Goal: Task Accomplishment & Management: Complete application form

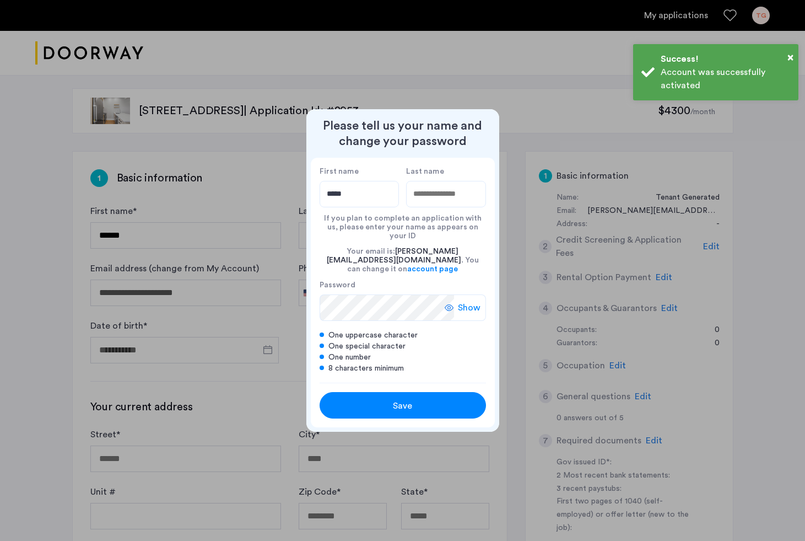
type input "*****"
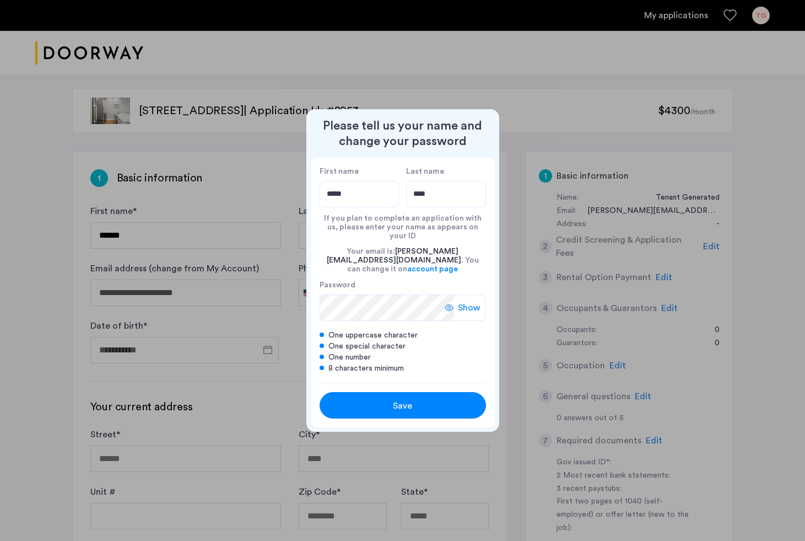
type input "****"
click at [467, 304] on span "Show" at bounding box center [469, 307] width 23 height 13
click at [438, 401] on div "Save" at bounding box center [403, 405] width 106 height 13
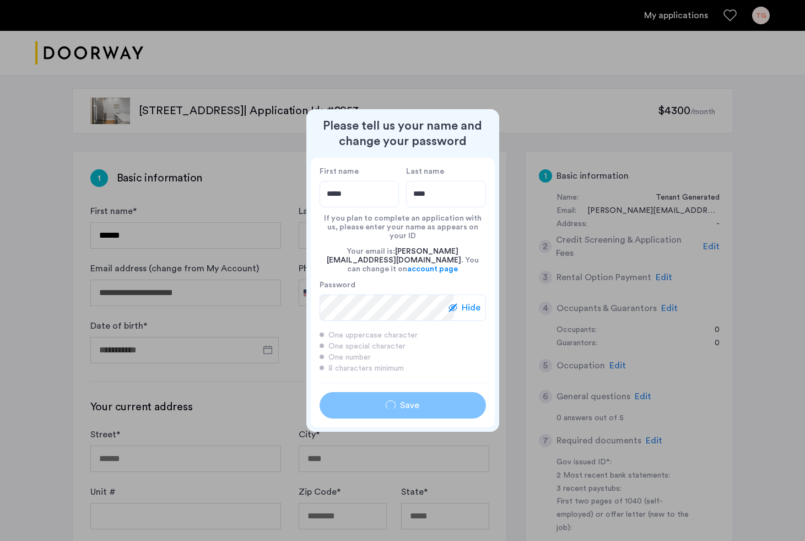
type input "*****"
type input "****"
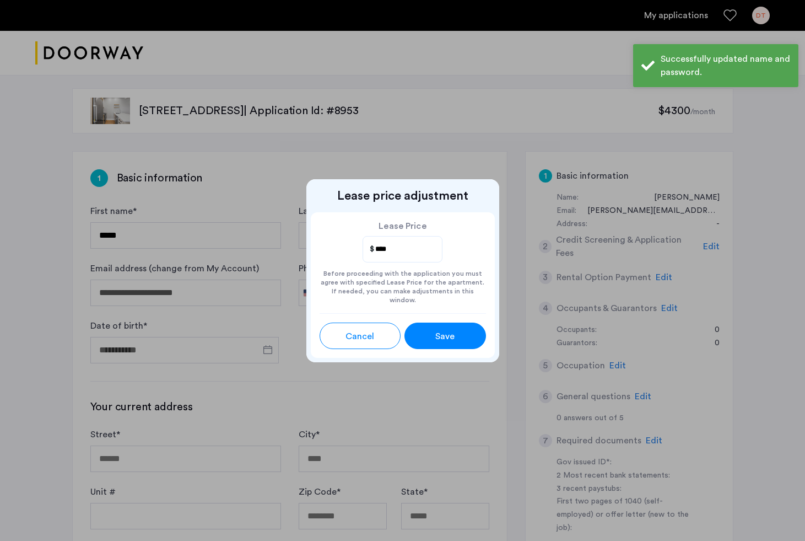
click at [456, 330] on div "Save" at bounding box center [445, 336] width 36 height 13
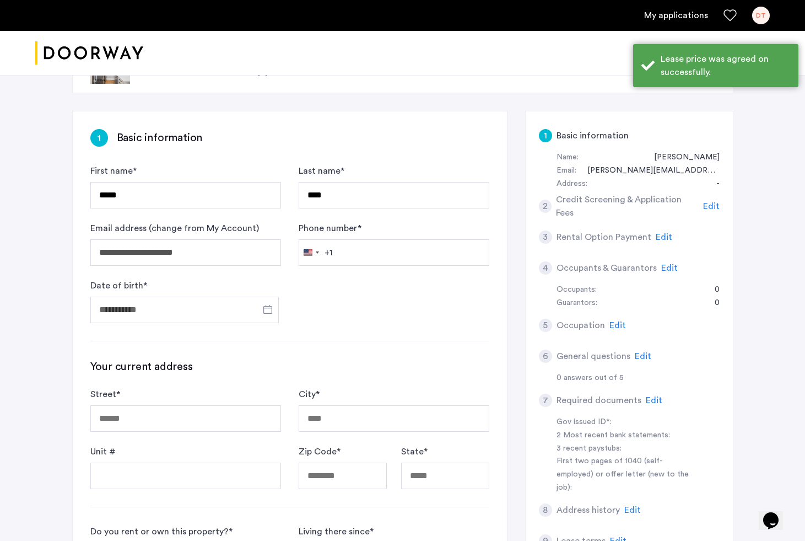
scroll to position [47, 0]
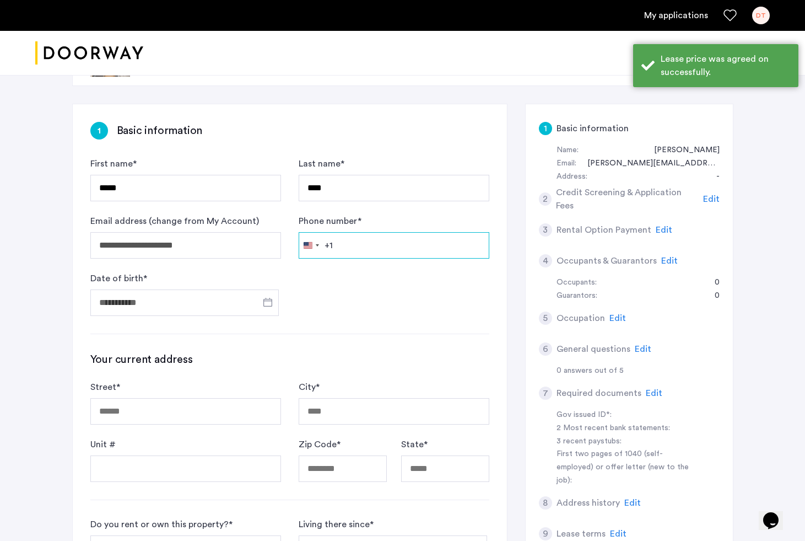
click at [392, 246] on input "Phone number *" at bounding box center [394, 245] width 191 height 26
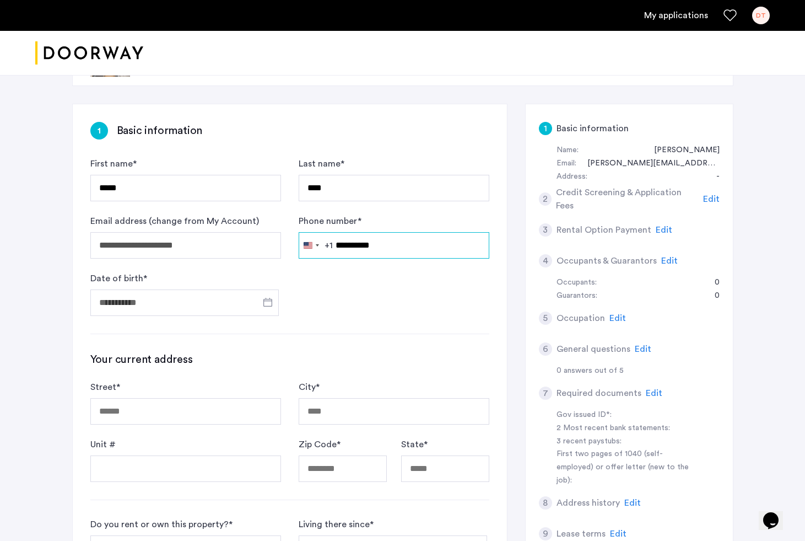
type input "**********"
click at [271, 302] on span "Open calendar" at bounding box center [268, 302] width 26 height 26
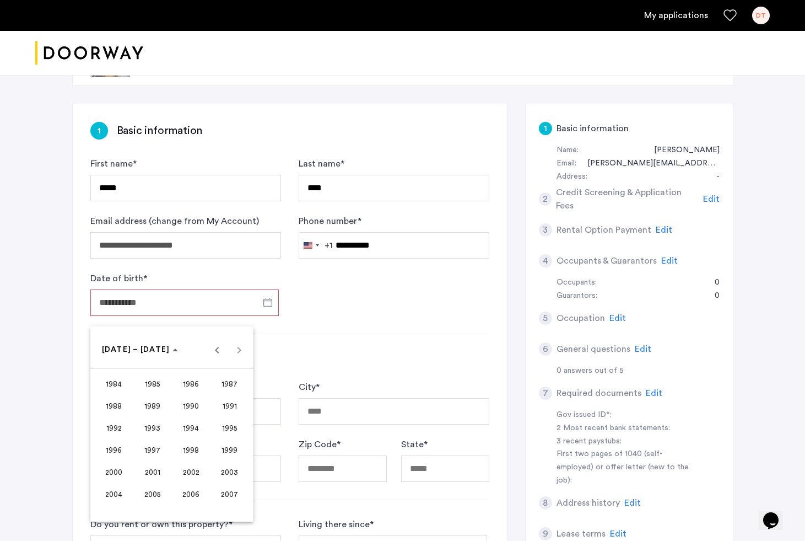
click at [227, 387] on span "1987" at bounding box center [229, 384] width 35 height 20
click at [184, 450] on span "NOV" at bounding box center [191, 450] width 35 height 20
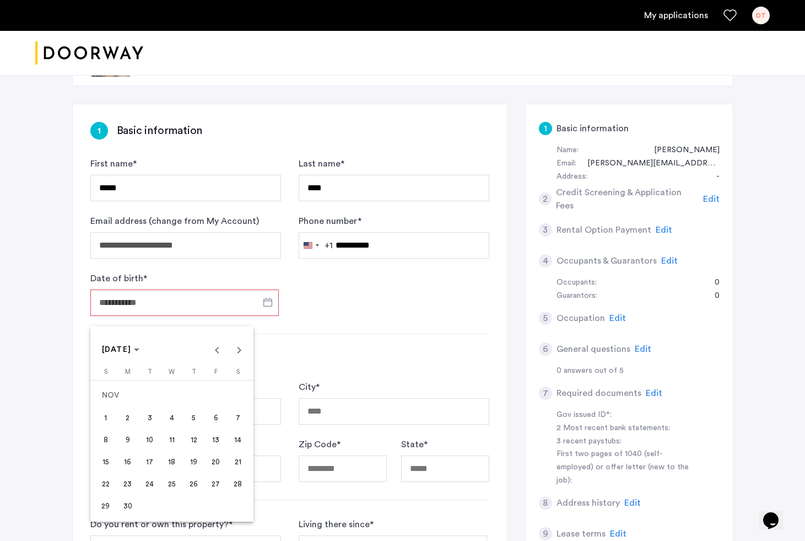
click at [128, 504] on span "30" at bounding box center [128, 506] width 20 height 20
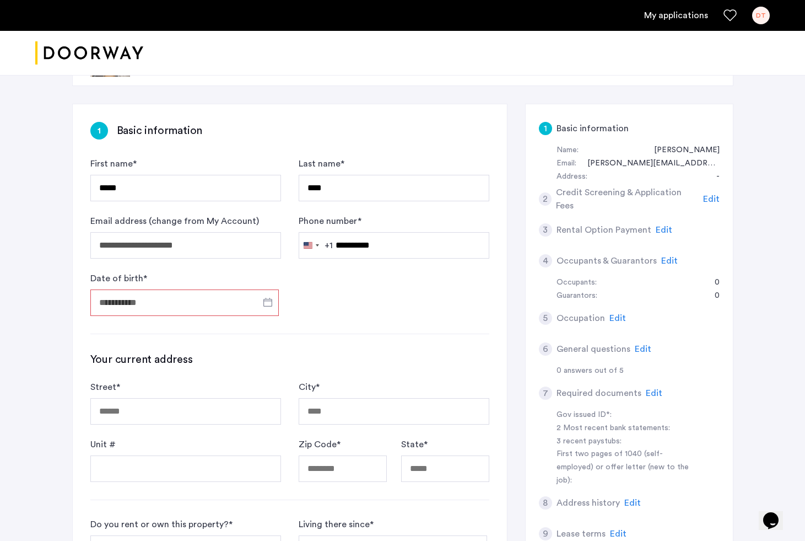
type input "**********"
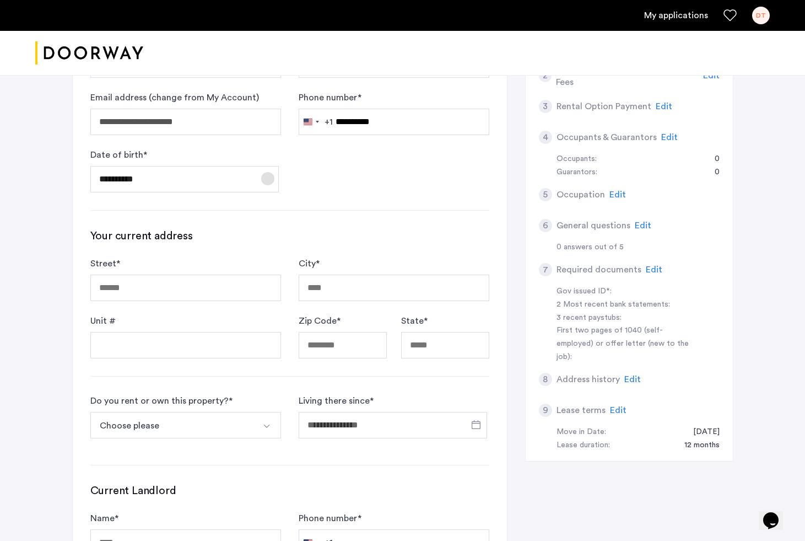
scroll to position [228, 0]
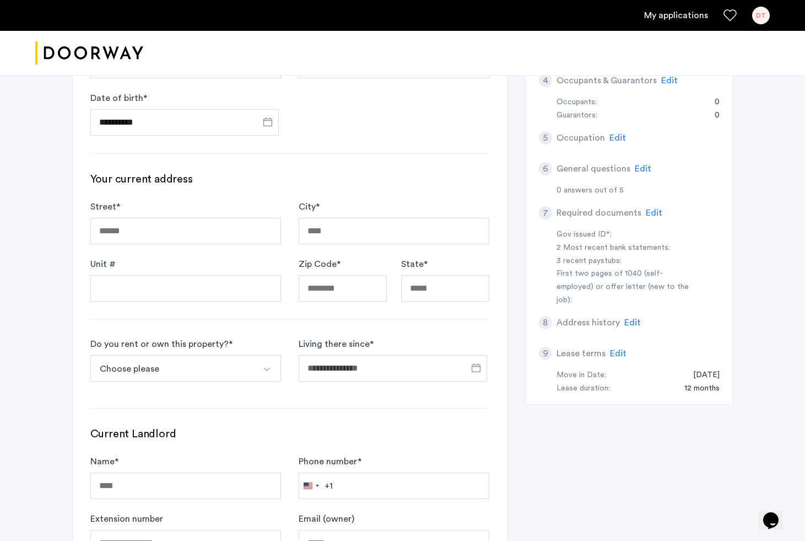
click at [201, 252] on form "Street * City * Unit # Zip Code * State *" at bounding box center [289, 250] width 399 height 101
click at [191, 240] on input "Street *" at bounding box center [185, 231] width 191 height 26
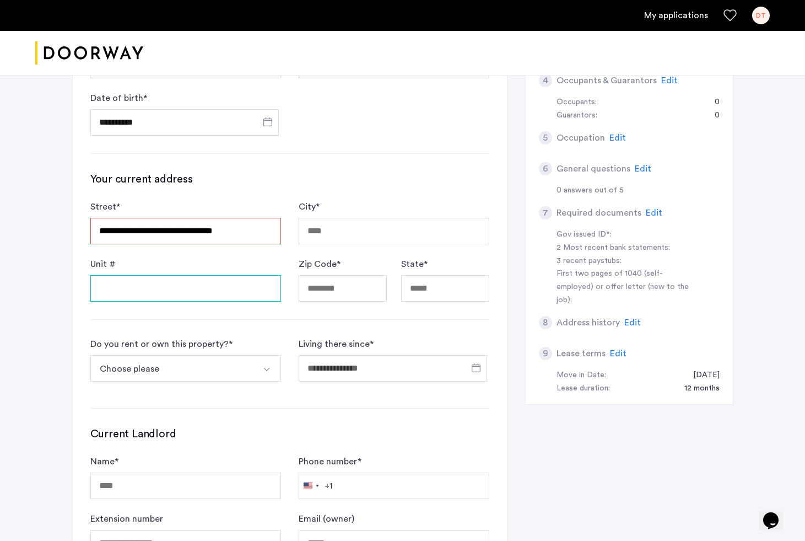
type input "**********"
type input "********"
type input "*****"
type input "**"
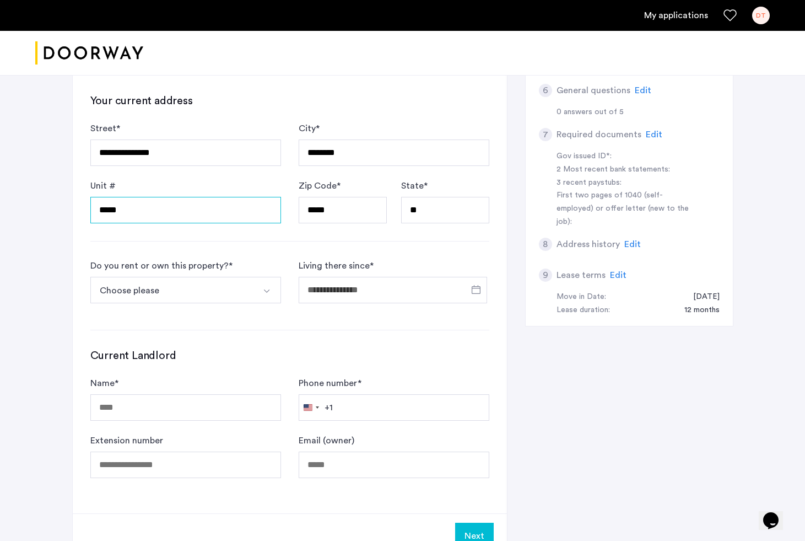
type input "*****"
click at [208, 307] on div "Choose please I rent this property I own this property My first time renting Ot…" at bounding box center [185, 292] width 191 height 31
click at [204, 300] on button "Choose please" at bounding box center [172, 290] width 165 height 26
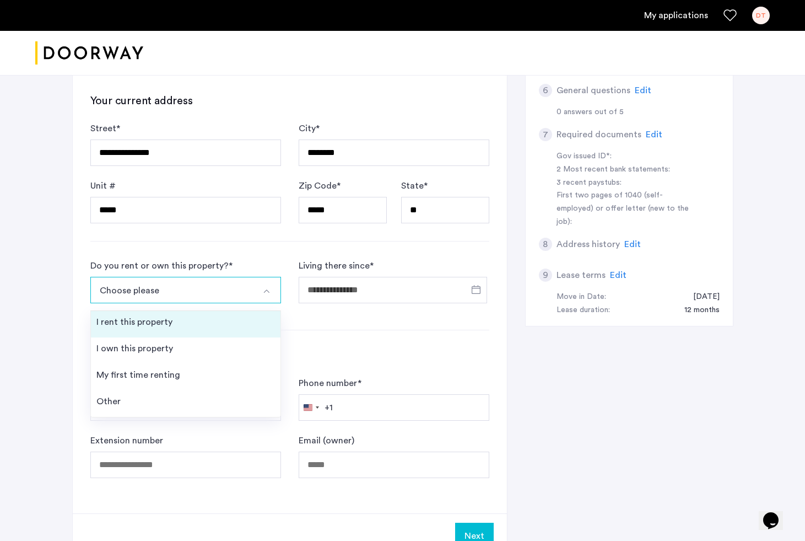
click at [183, 327] on li "I rent this property" at bounding box center [186, 324] width 190 height 26
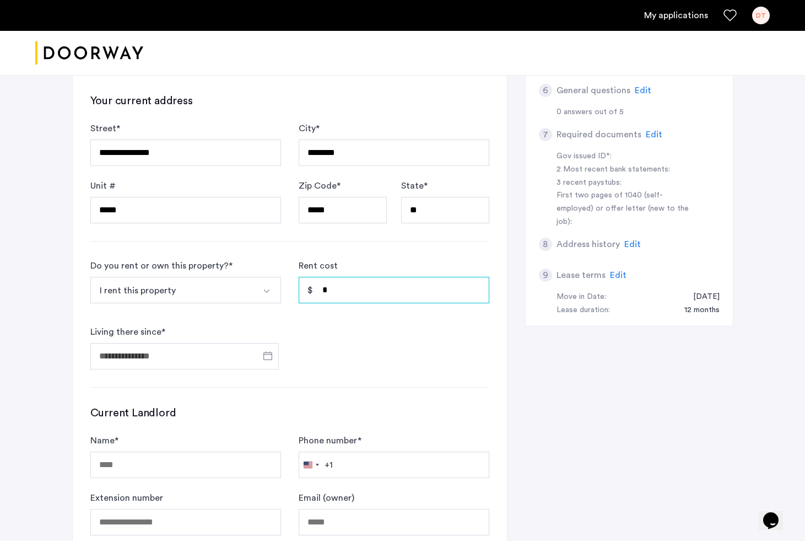
click at [377, 287] on input "*" at bounding box center [394, 290] width 191 height 26
type input "*****"
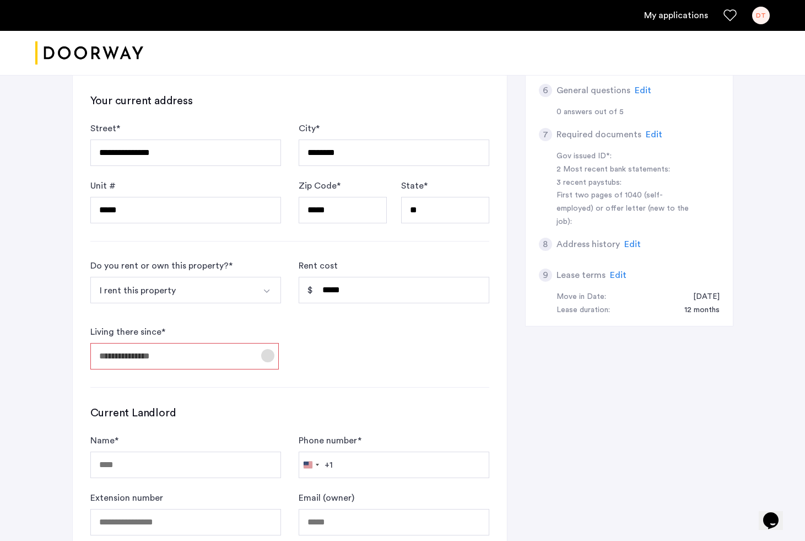
click at [265, 360] on span "Open calendar" at bounding box center [268, 355] width 26 height 26
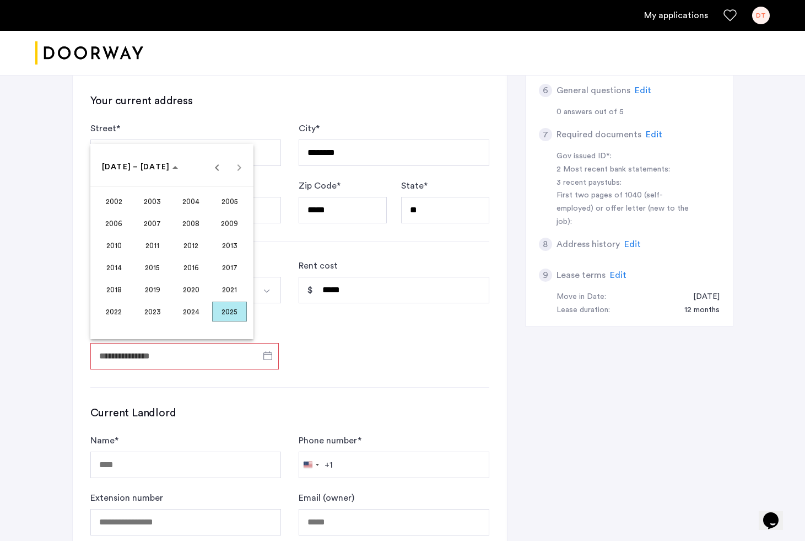
click at [184, 287] on span "2020" at bounding box center [191, 289] width 35 height 20
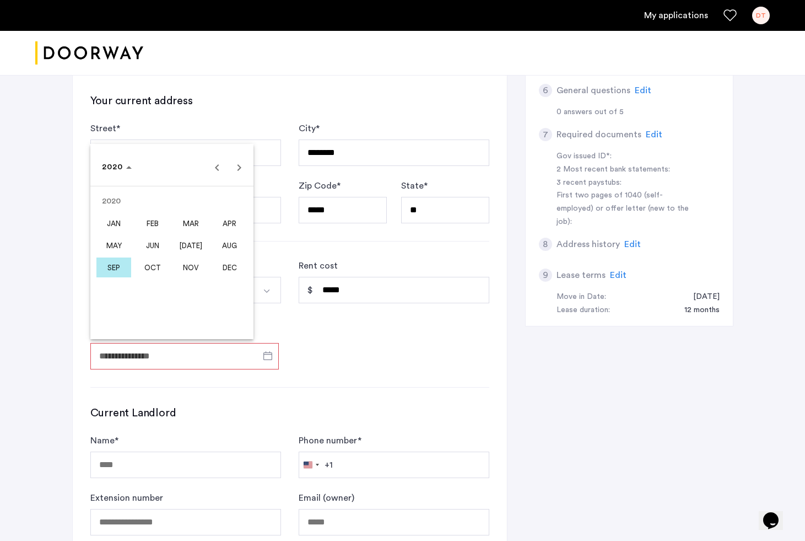
click at [160, 228] on span "FEB" at bounding box center [152, 223] width 35 height 20
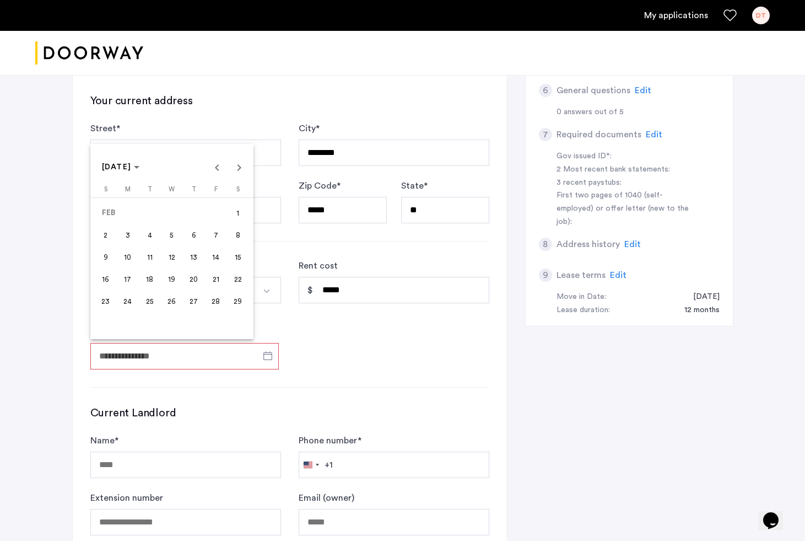
click at [238, 217] on span "1" at bounding box center [238, 213] width 20 height 20
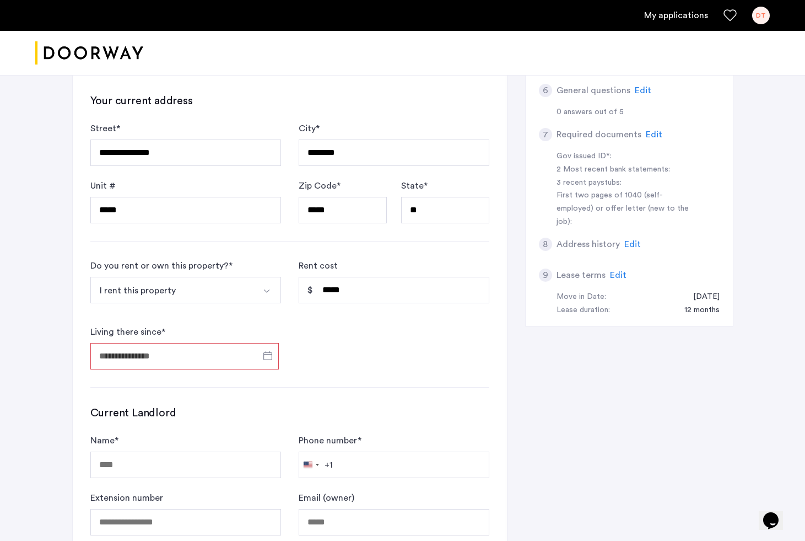
type input "**********"
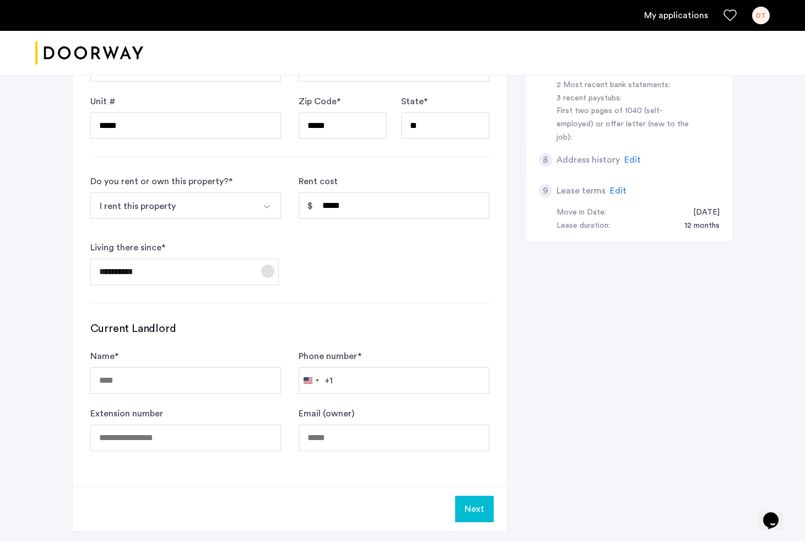
scroll to position [391, 0]
click at [213, 384] on input "Name *" at bounding box center [185, 379] width 191 height 26
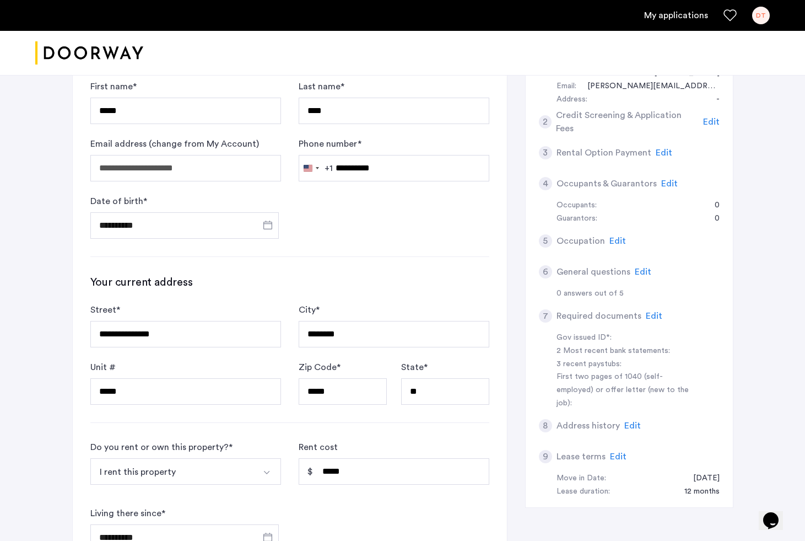
scroll to position [0, 0]
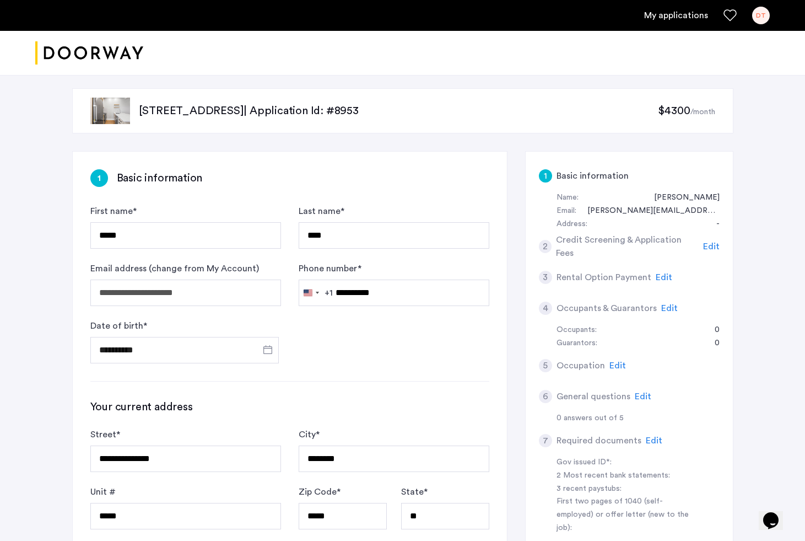
type input "**********"
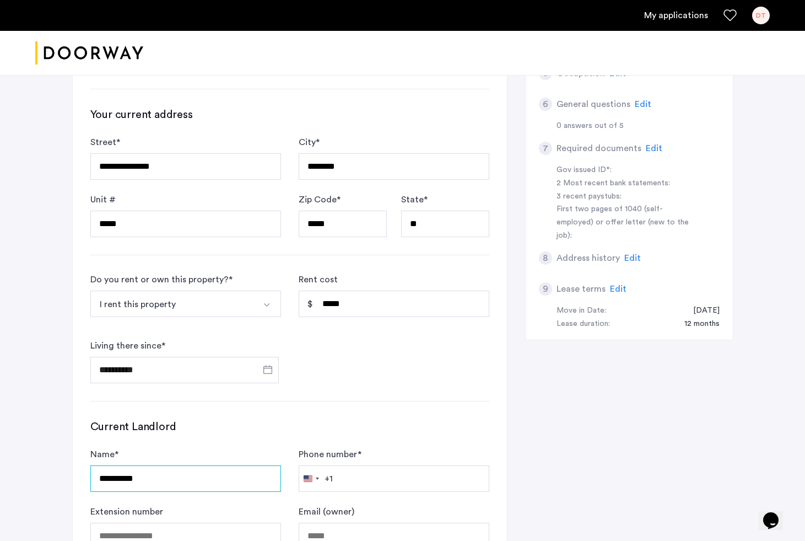
scroll to position [384, 0]
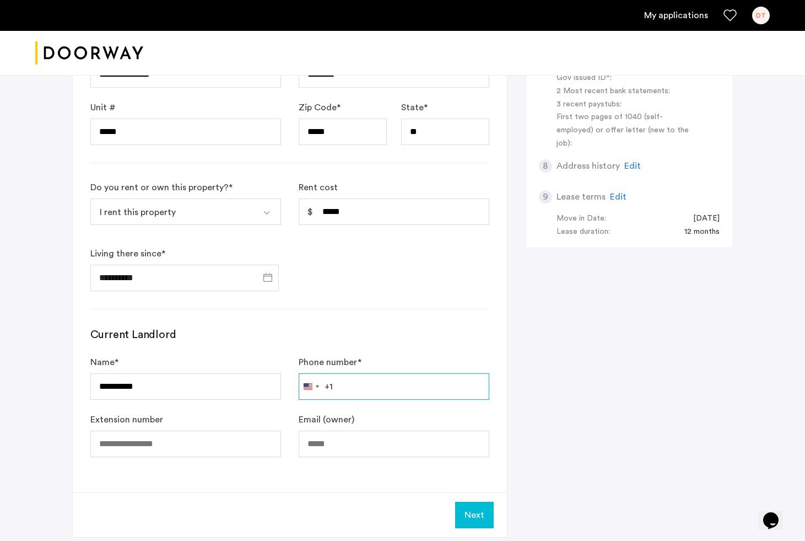
click at [428, 393] on input "Phone number *" at bounding box center [394, 386] width 191 height 26
type input "*"
type input "**********"
click at [387, 447] on input "Email (owner)" at bounding box center [394, 444] width 191 height 26
paste input "**********"
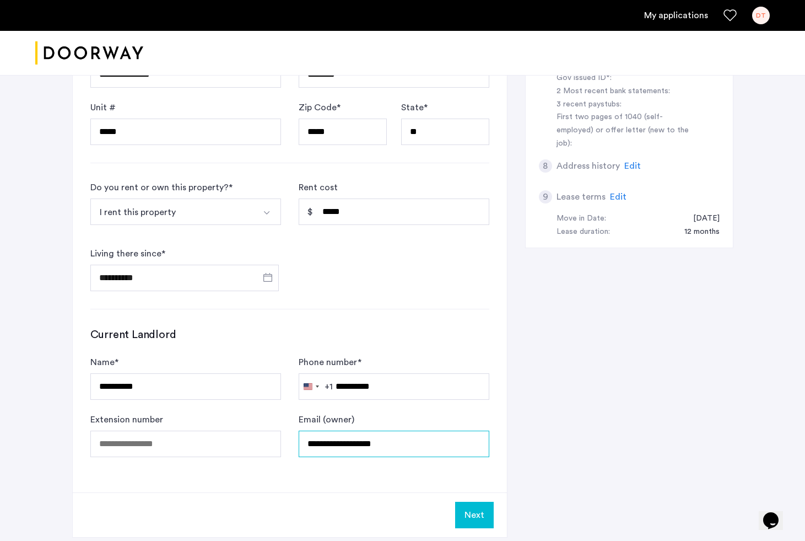
type input "**********"
click at [467, 507] on button "Next" at bounding box center [474, 515] width 39 height 26
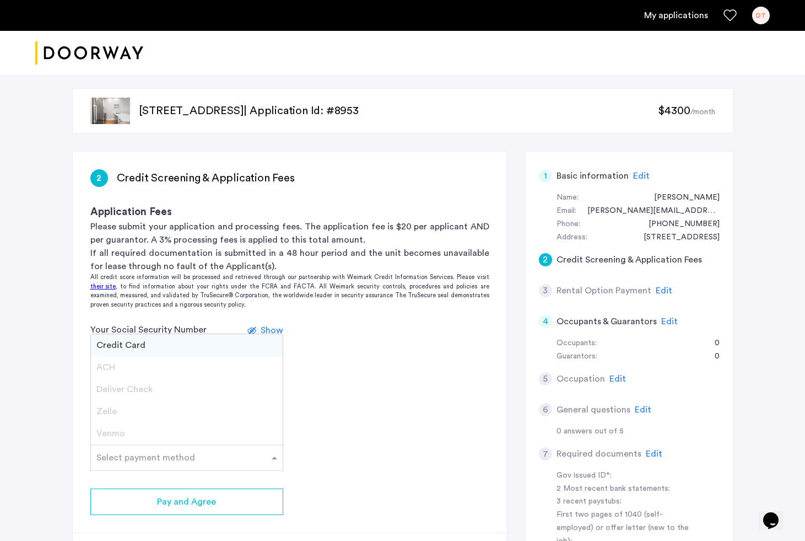
click at [243, 451] on input "text" at bounding box center [175, 455] width 159 height 8
click at [357, 433] on app-credit-screening "2 Credit Screening & Application Fees Application Fees Please submit your appli…" at bounding box center [290, 365] width 434 height 426
click at [259, 327] on label at bounding box center [254, 330] width 13 height 13
click at [230, 452] on input "text" at bounding box center [175, 455] width 159 height 8
click at [122, 341] on span "Credit Card" at bounding box center [120, 345] width 49 height 9
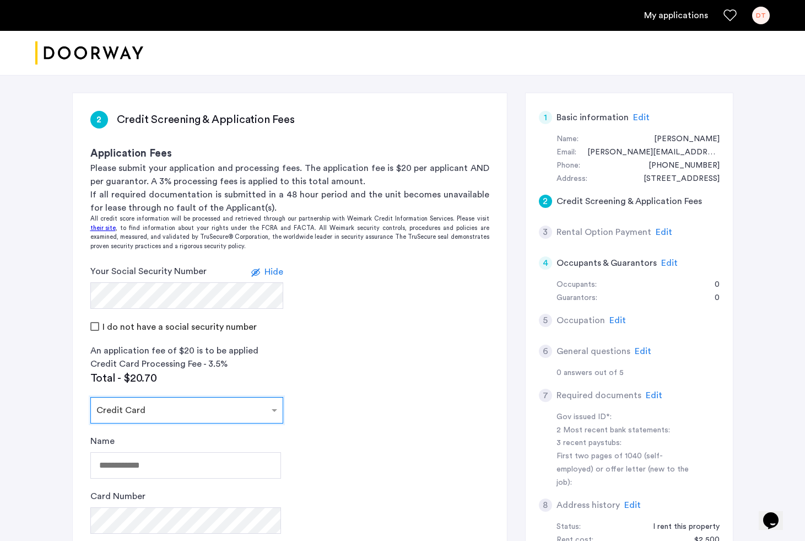
scroll to position [158, 0]
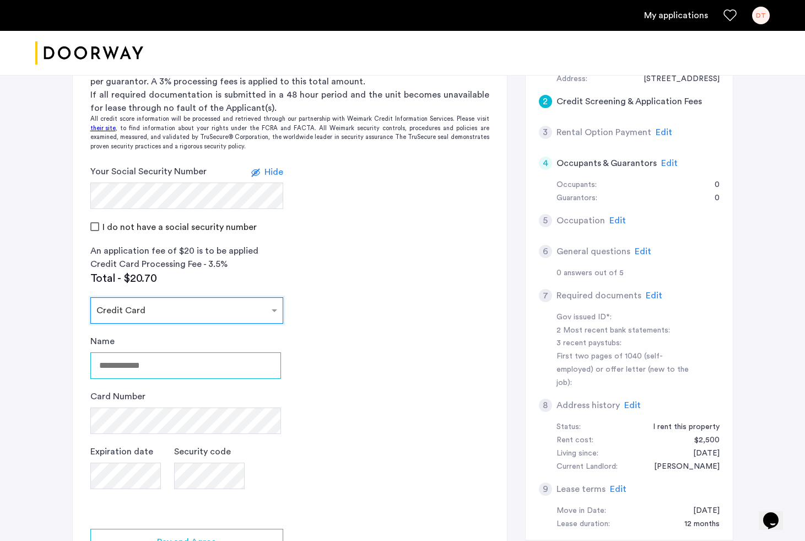
click at [179, 353] on input "Name" at bounding box center [185, 365] width 191 height 26
type input "**********"
click at [192, 383] on div "**********" at bounding box center [185, 423] width 191 height 176
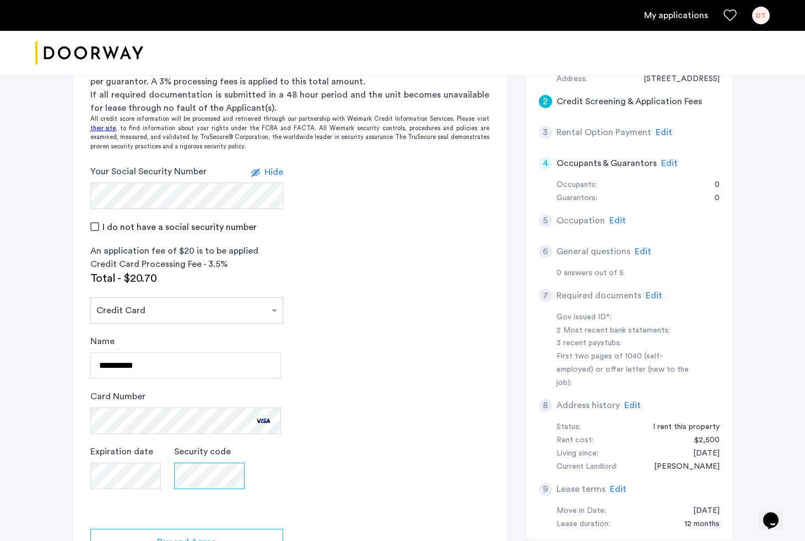
scroll to position [243, 0]
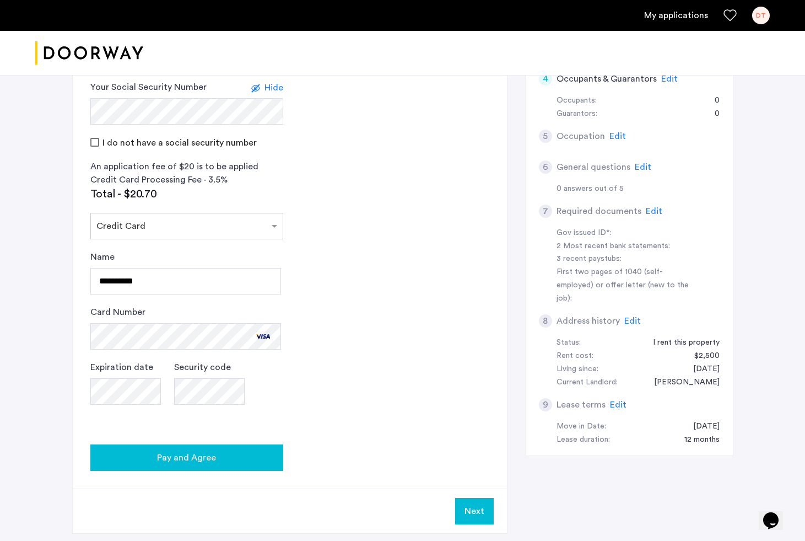
click at [173, 470] on button "Pay and Agree" at bounding box center [186, 457] width 193 height 26
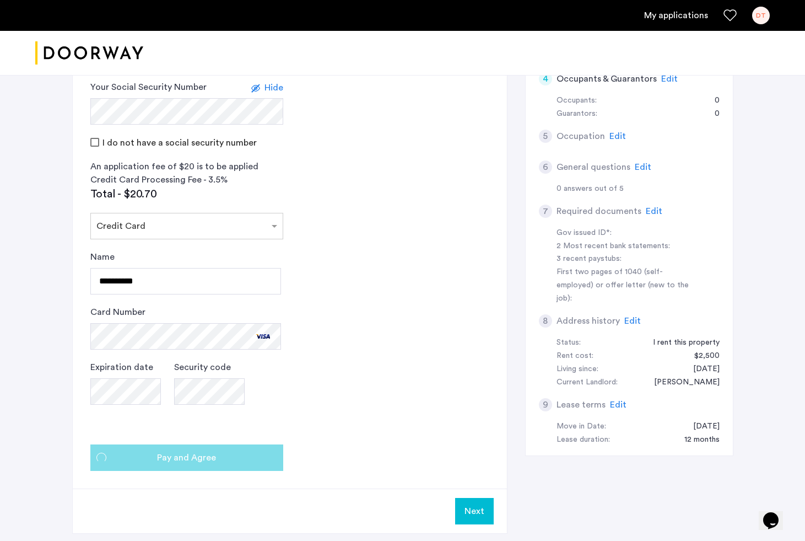
scroll to position [0, 0]
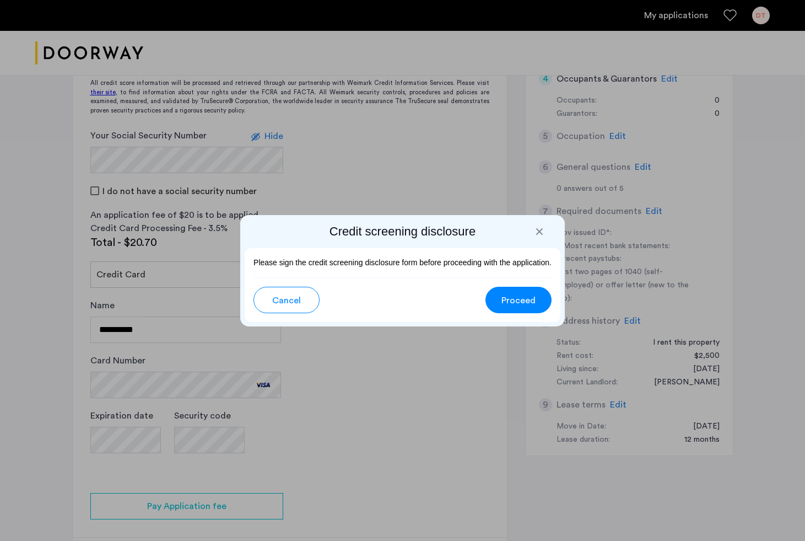
click at [521, 302] on span "Proceed" at bounding box center [519, 300] width 34 height 13
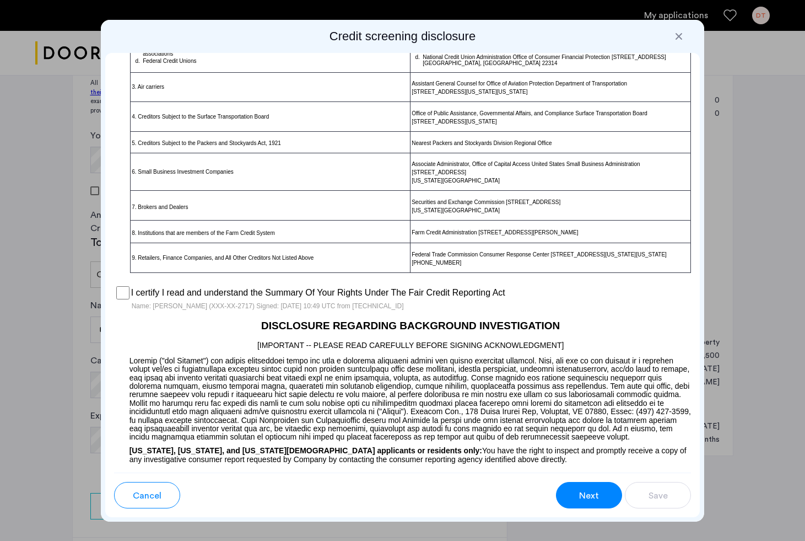
scroll to position [1176, 0]
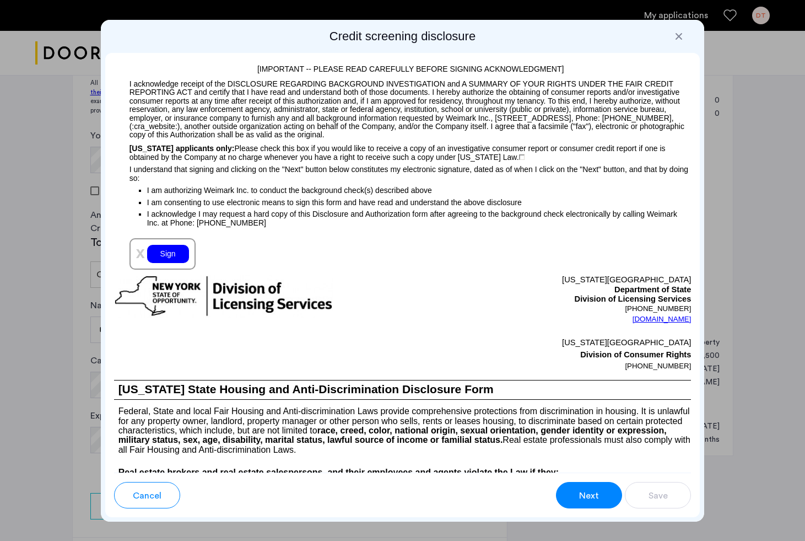
click at [170, 259] on div "Sign" at bounding box center [168, 254] width 42 height 18
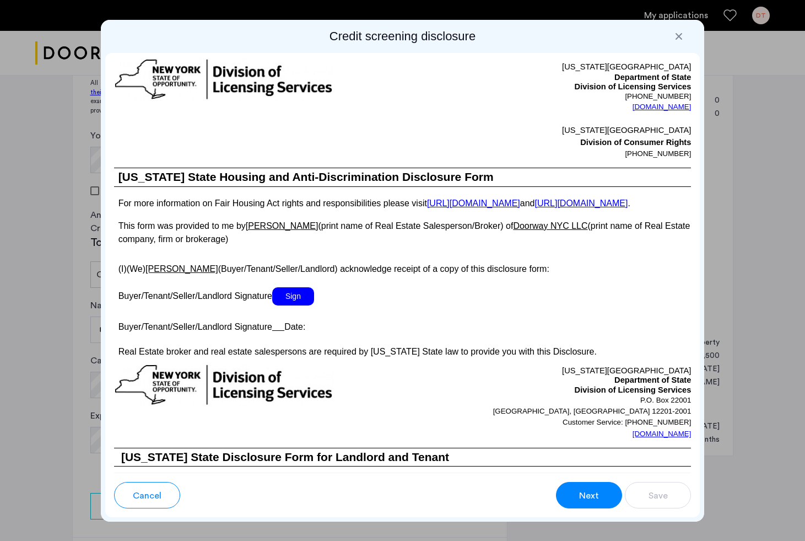
scroll to position [1972, 0]
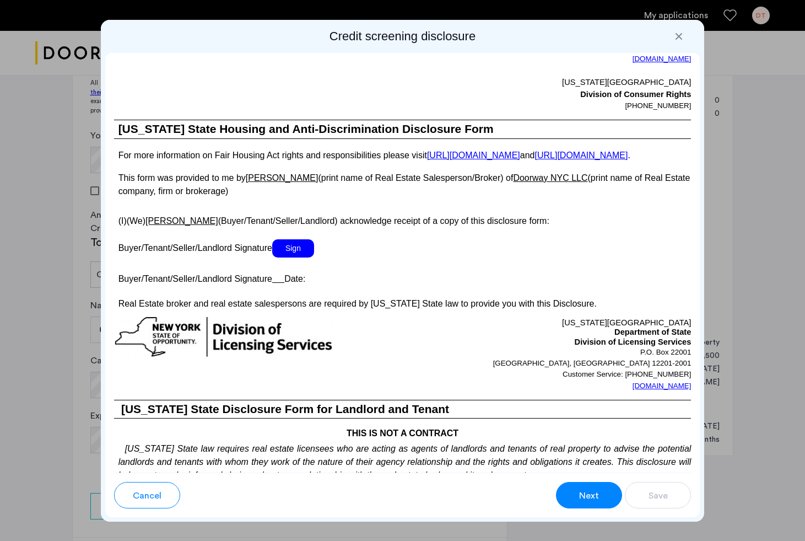
click at [294, 257] on span "Sign" at bounding box center [293, 248] width 42 height 18
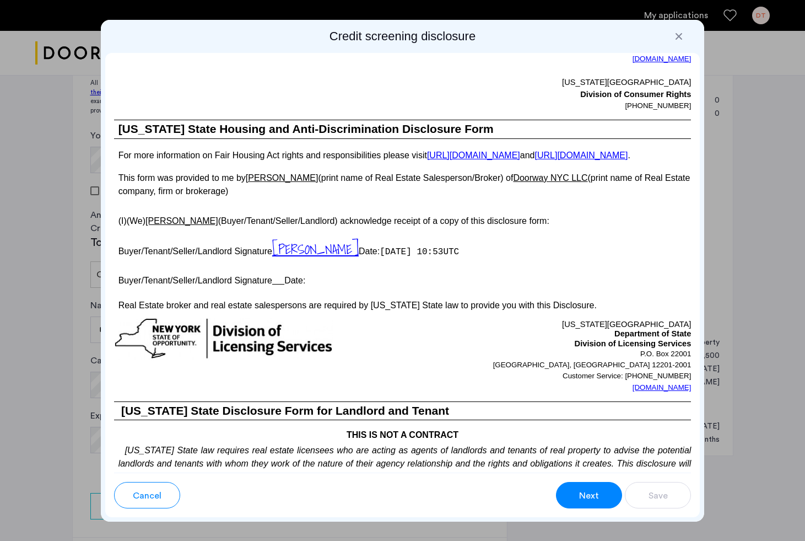
click at [303, 260] on span "[PERSON_NAME]" at bounding box center [315, 249] width 87 height 21
click at [161, 494] on button "Cancel" at bounding box center [147, 495] width 66 height 26
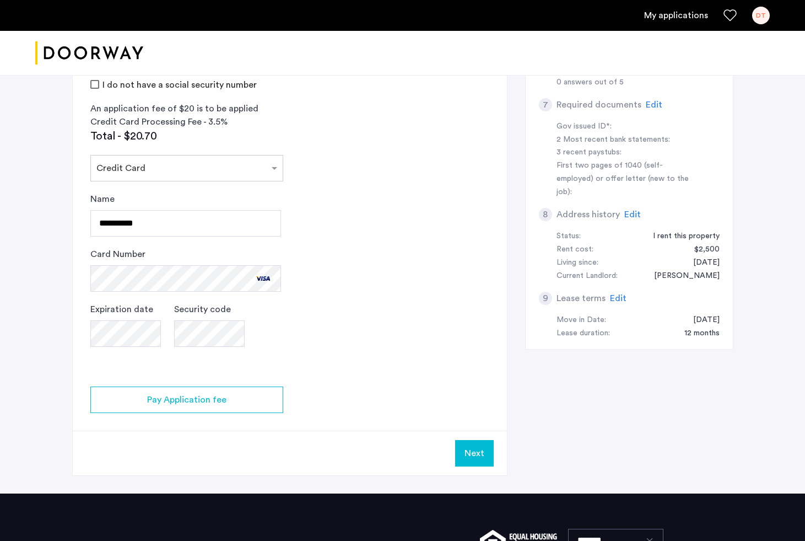
scroll to position [368, 0]
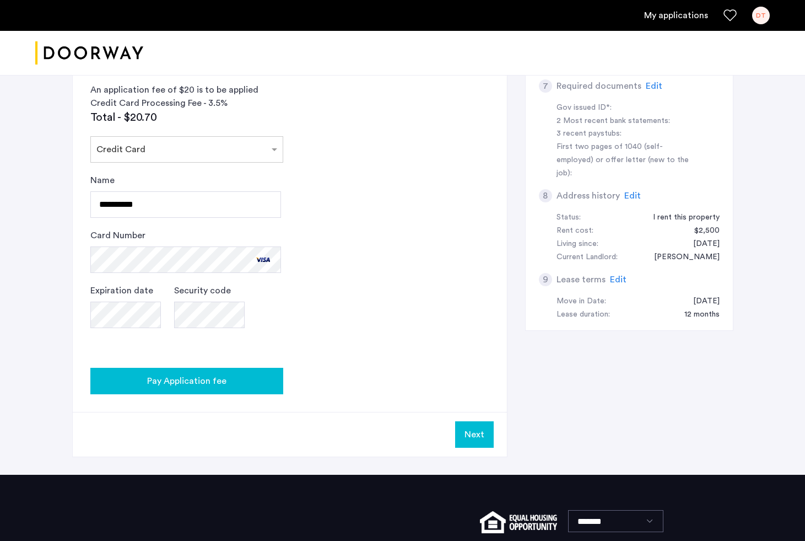
click at [265, 379] on div "Pay Application fee" at bounding box center [186, 380] width 175 height 13
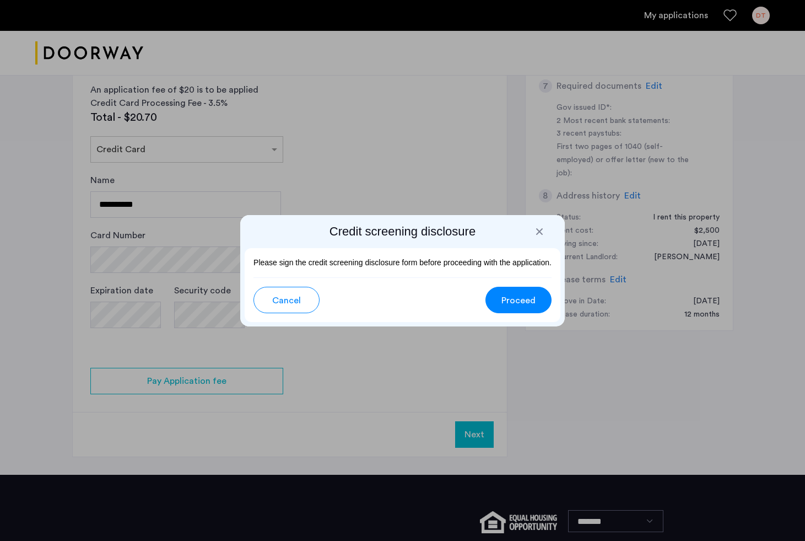
click at [539, 294] on button "Proceed" at bounding box center [519, 300] width 66 height 26
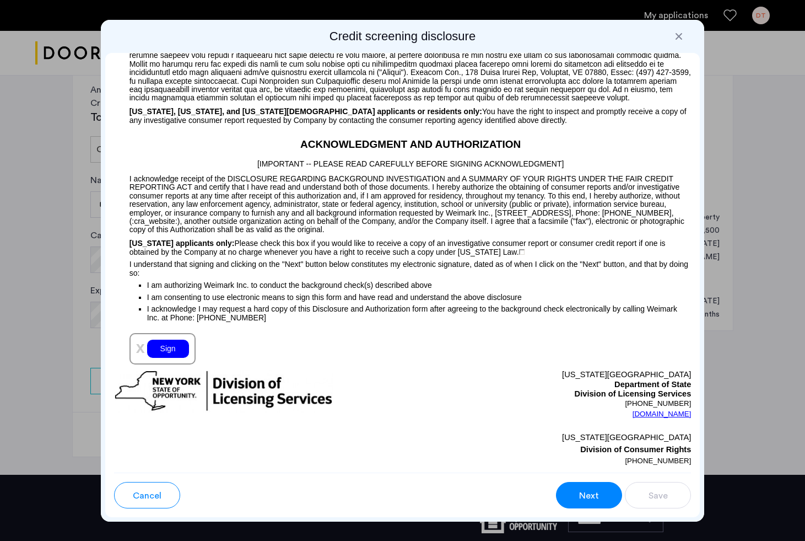
scroll to position [1154, 0]
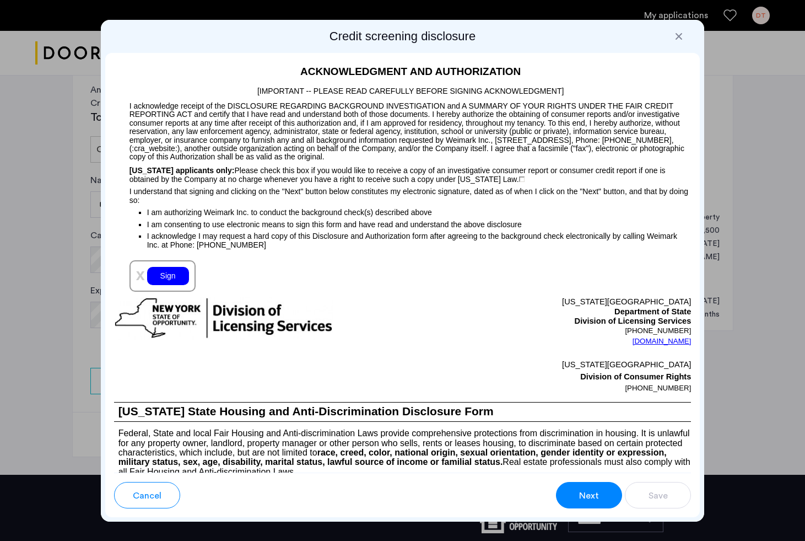
click at [172, 278] on div "x Sign" at bounding box center [163, 275] width 66 height 31
click at [172, 282] on div "Sign" at bounding box center [168, 276] width 42 height 18
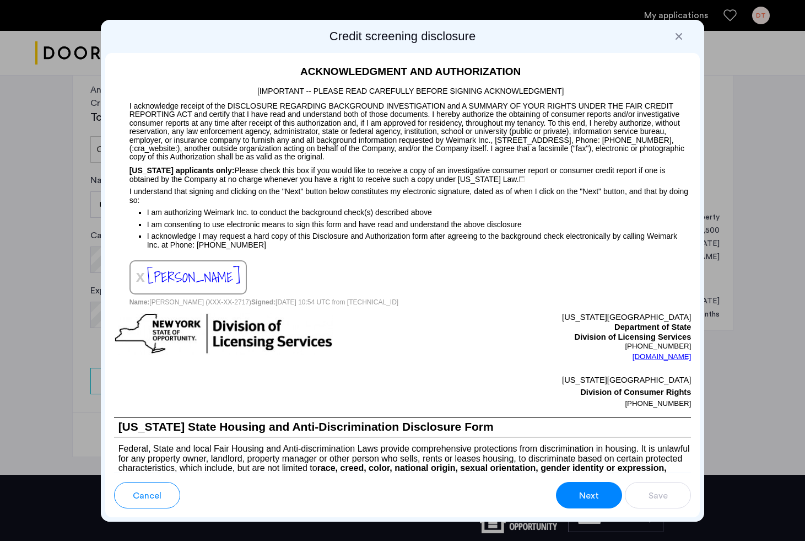
click at [181, 284] on span "[PERSON_NAME]" at bounding box center [193, 277] width 93 height 23
click at [273, 294] on div "Para información en español, visite [DOMAIN_NAME][URL] o escribe a la Consumer …" at bounding box center [402, 263] width 595 height 420
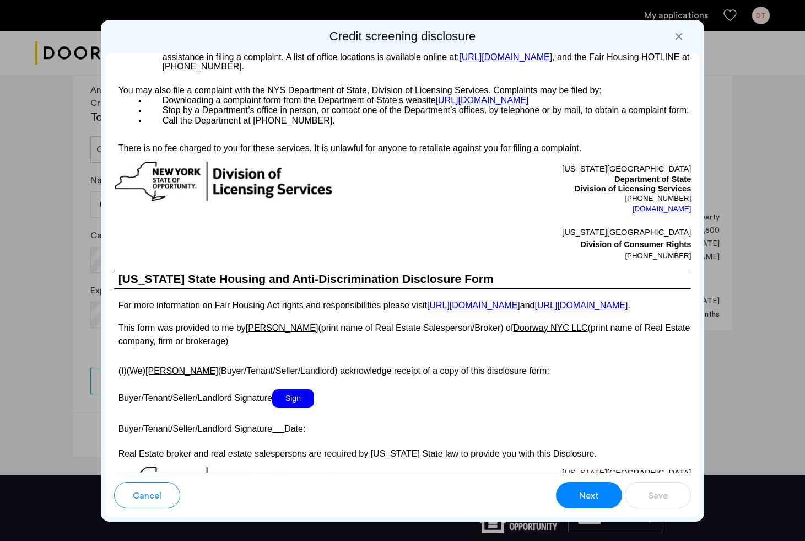
scroll to position [1865, 0]
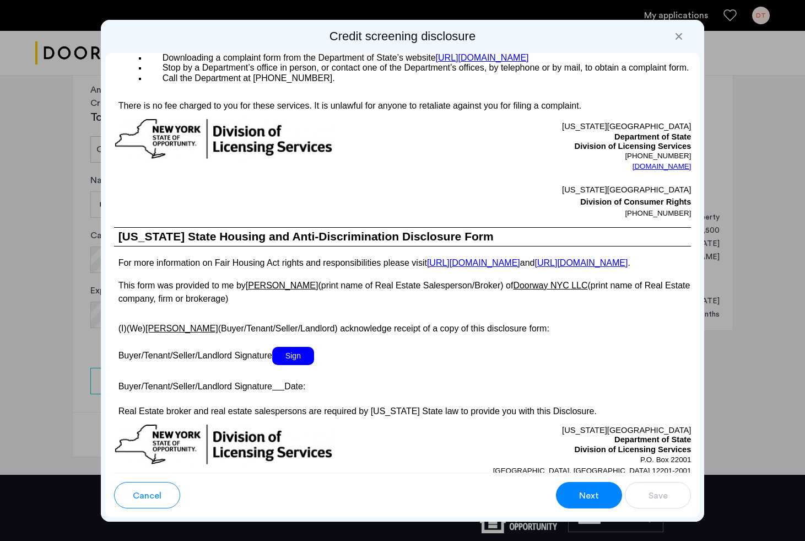
click at [298, 365] on span "Sign" at bounding box center [293, 356] width 42 height 18
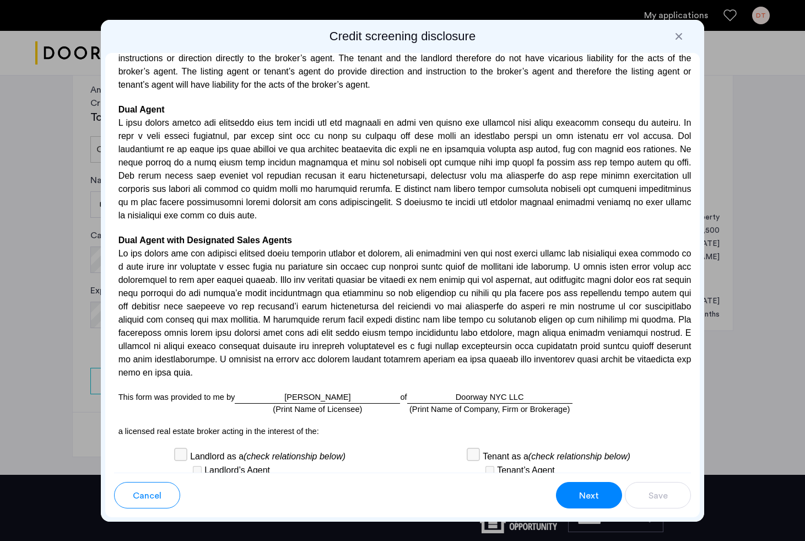
scroll to position [2867, 0]
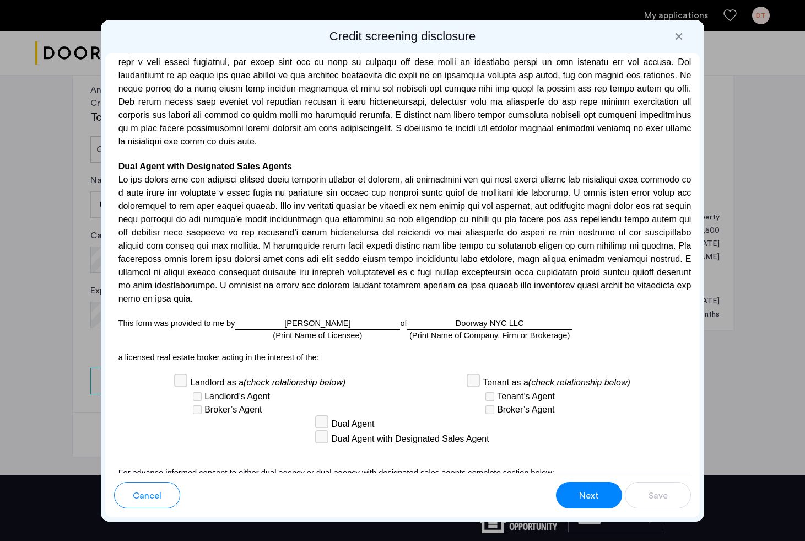
click at [325, 318] on div "[PERSON_NAME] (Print Name of Licensee)" at bounding box center [317, 323] width 165 height 13
click at [340, 318] on div "[PERSON_NAME] (Print Name of Licensee)" at bounding box center [317, 323] width 165 height 13
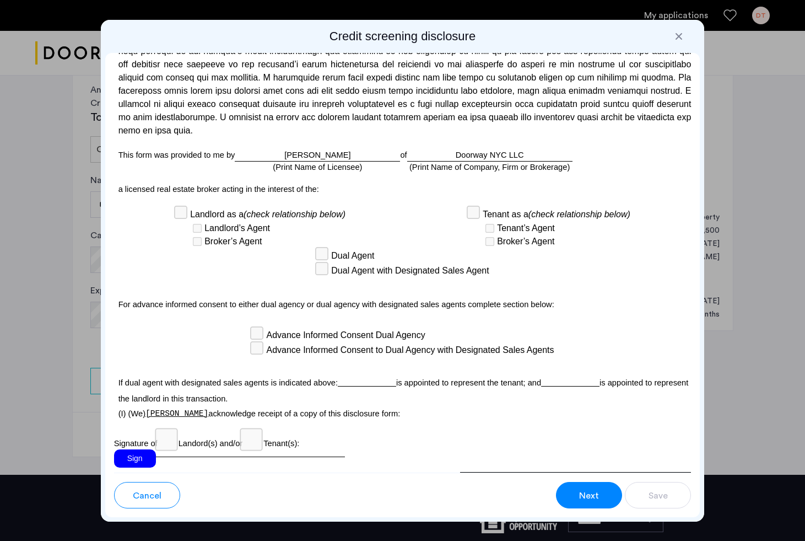
scroll to position [3089, 0]
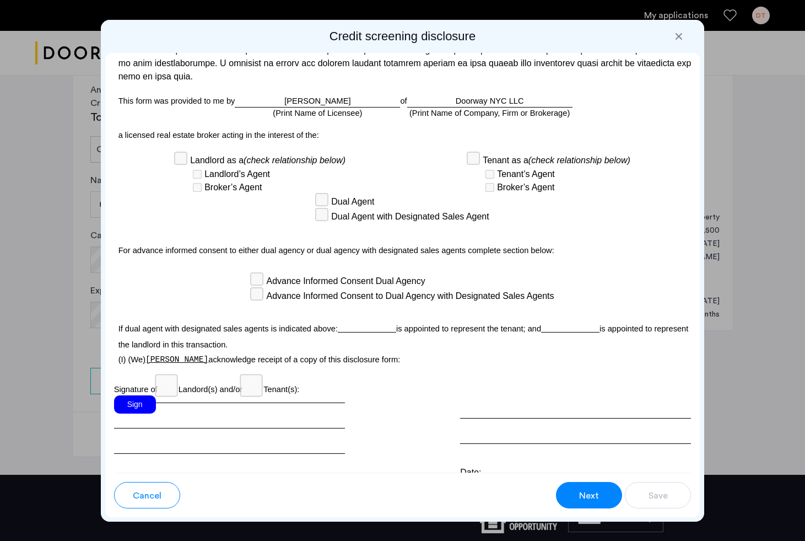
click at [136, 397] on div "Sign" at bounding box center [135, 404] width 42 height 18
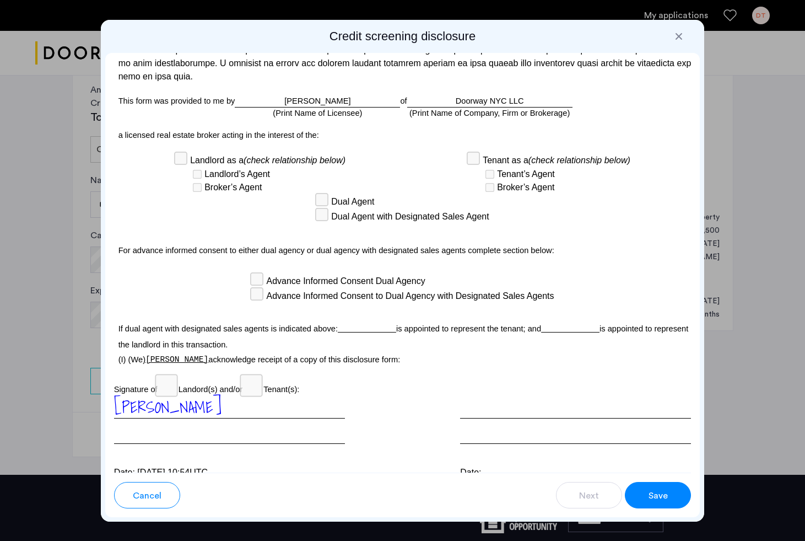
scroll to position [3132, 0]
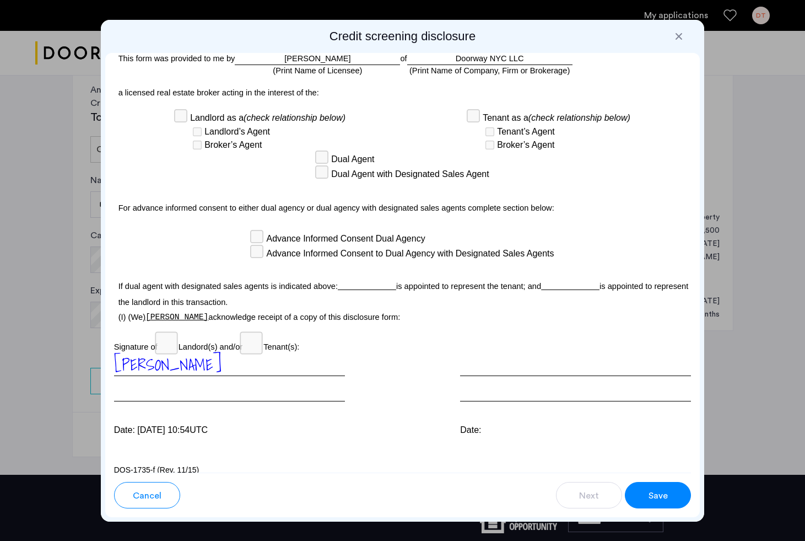
click at [652, 485] on button "Save" at bounding box center [658, 495] width 66 height 26
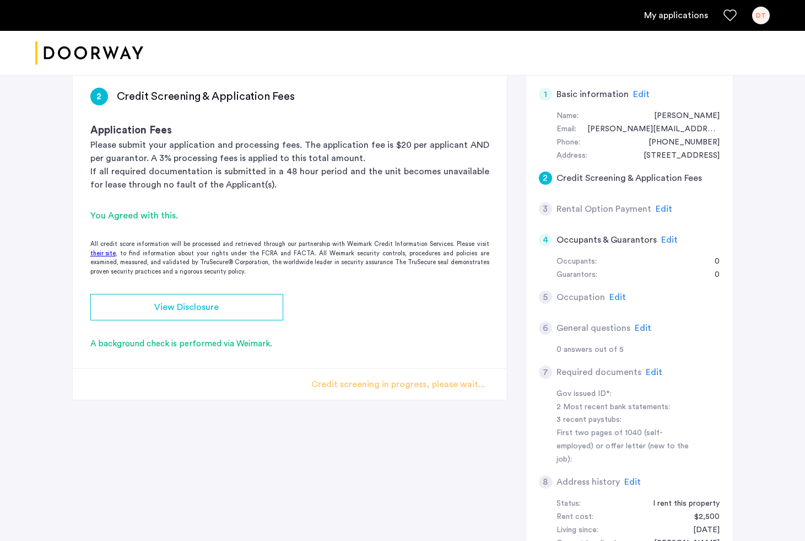
scroll to position [0, 0]
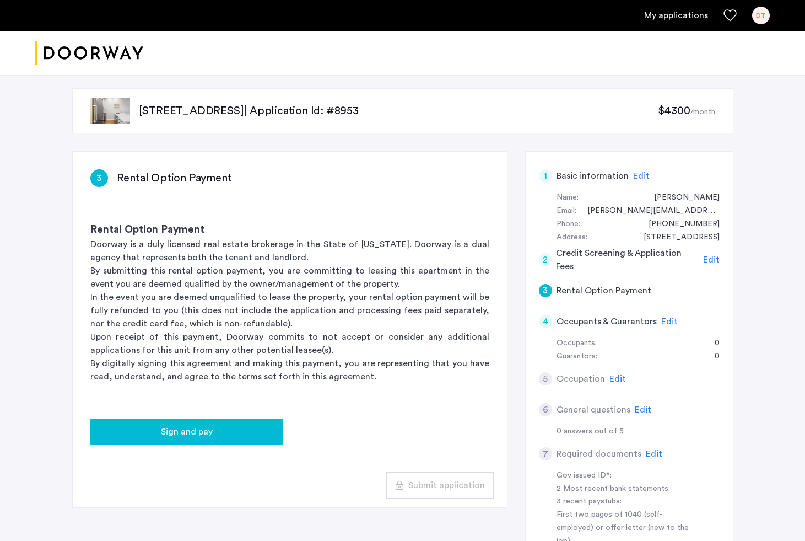
click at [255, 432] on div "Sign and pay" at bounding box center [186, 431] width 175 height 13
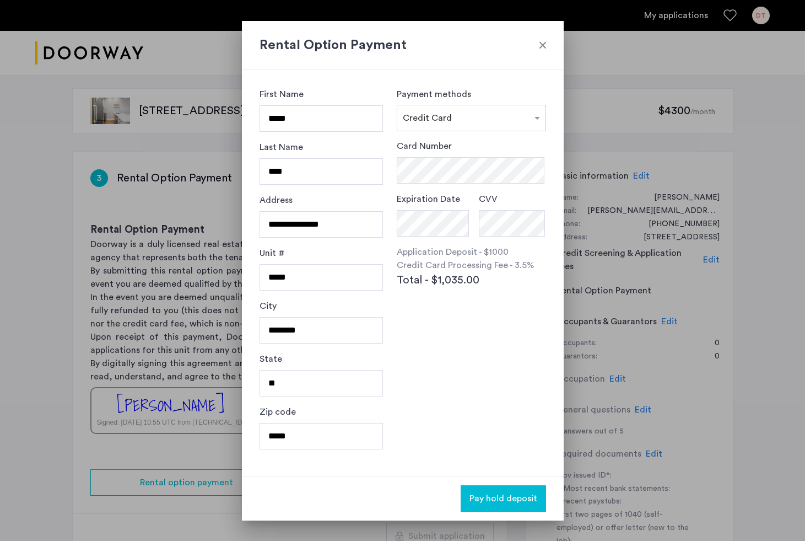
click at [550, 40] on div "Rental Option Payment" at bounding box center [403, 45] width 322 height 49
click at [545, 44] on div at bounding box center [542, 45] width 11 height 11
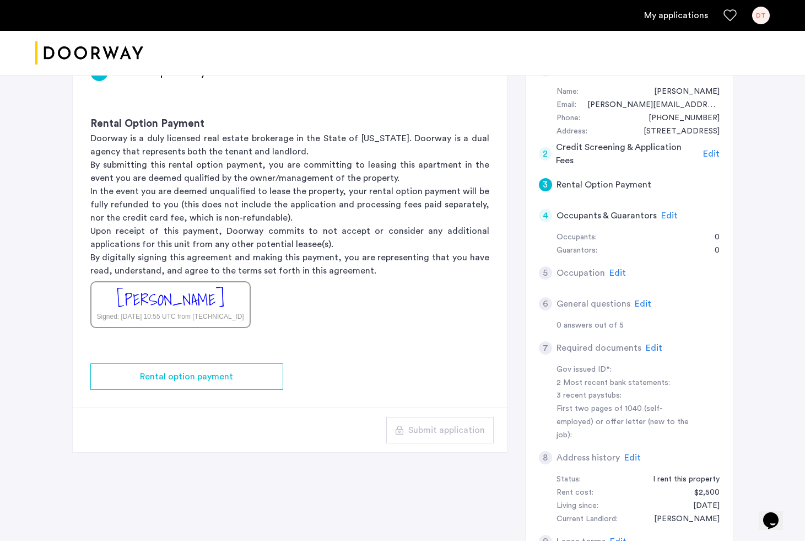
scroll to position [112, 0]
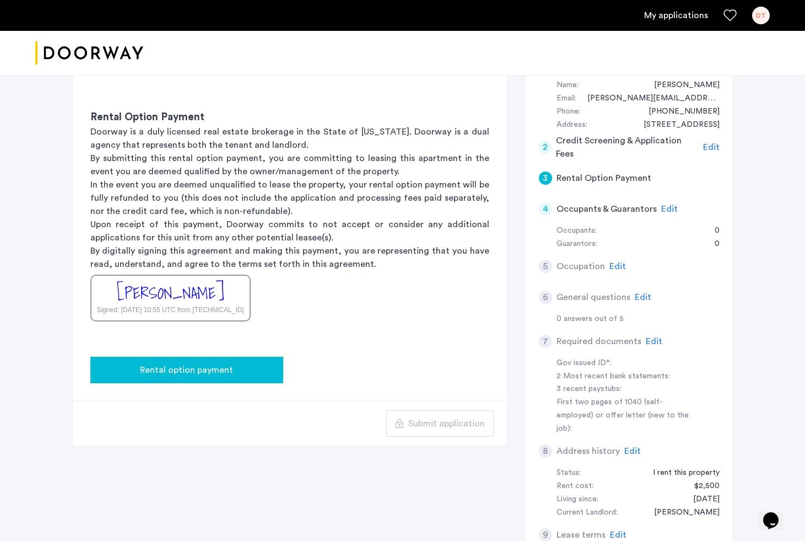
click at [251, 376] on button "Rental option payment" at bounding box center [186, 370] width 193 height 26
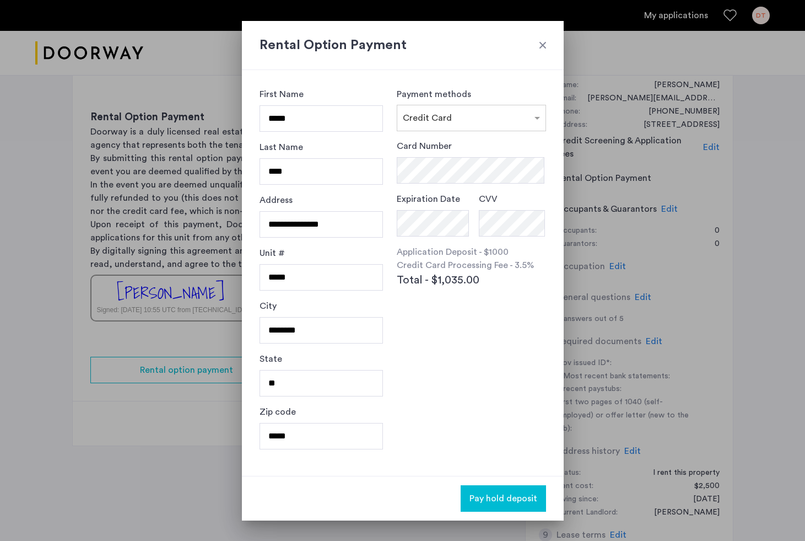
click at [545, 45] on div at bounding box center [542, 45] width 11 height 11
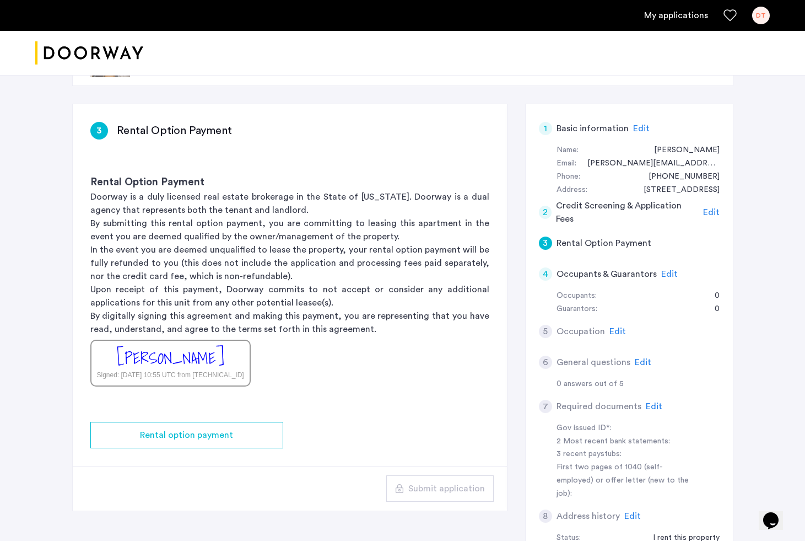
scroll to position [165, 0]
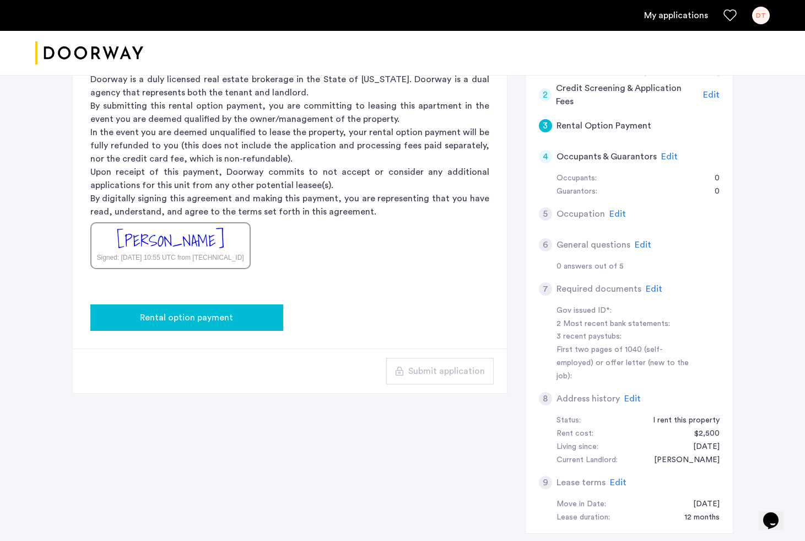
click at [234, 325] on button "Rental option payment" at bounding box center [186, 317] width 193 height 26
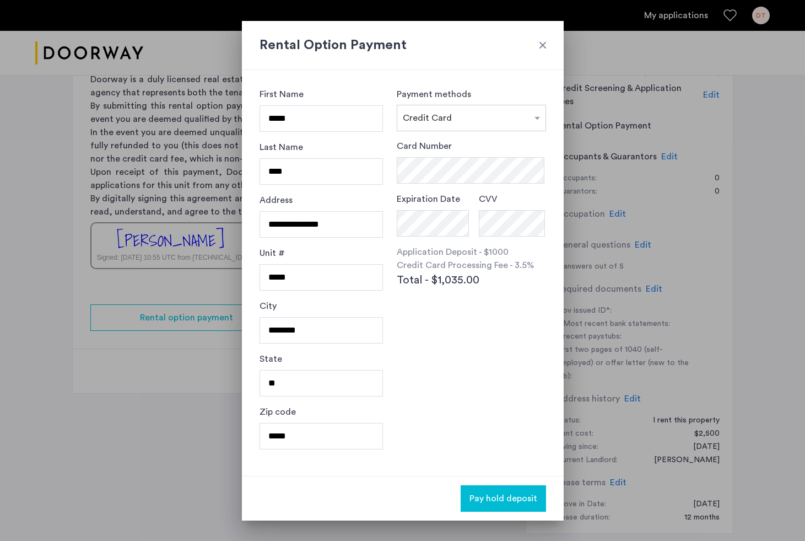
click at [540, 44] on div at bounding box center [542, 45] width 11 height 11
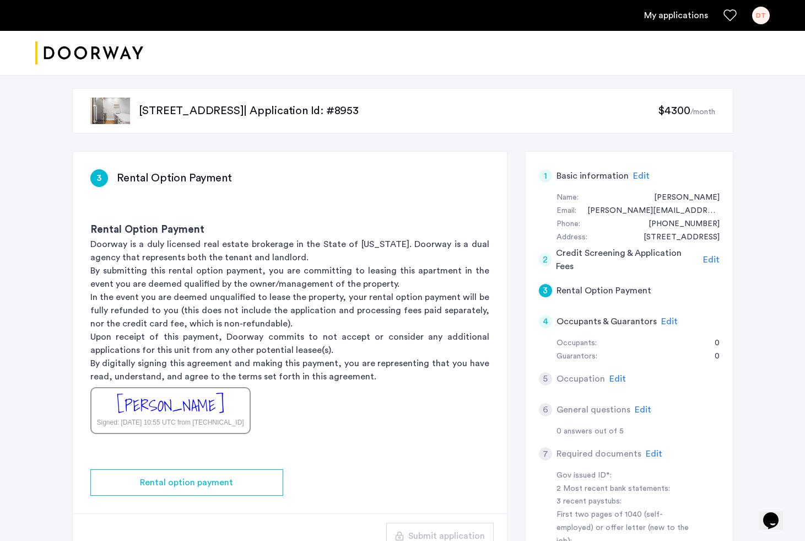
scroll to position [165, 0]
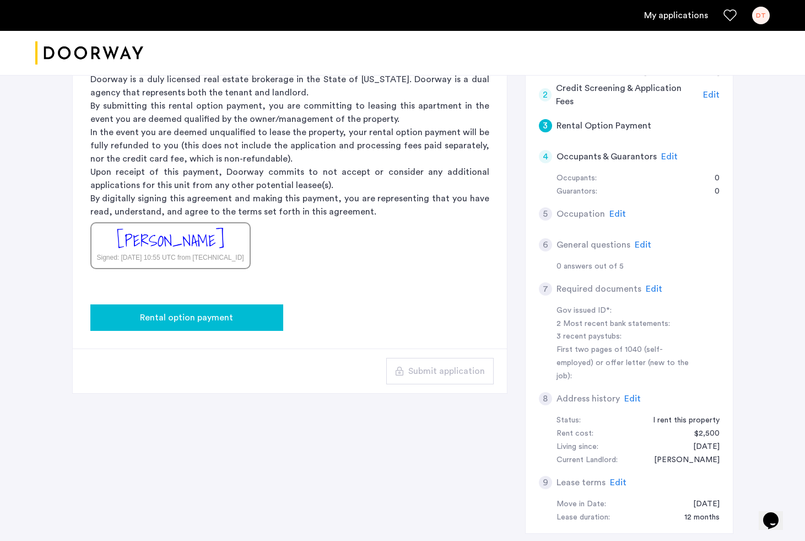
click at [222, 320] on span "Rental option payment" at bounding box center [186, 317] width 93 height 13
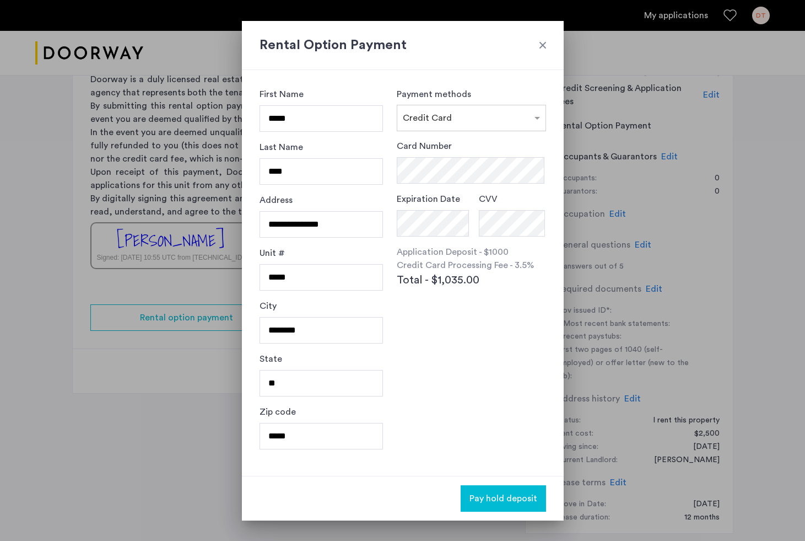
click at [543, 50] on h2 "Rental Option Payment" at bounding box center [403, 45] width 287 height 20
click at [544, 44] on div at bounding box center [542, 45] width 11 height 11
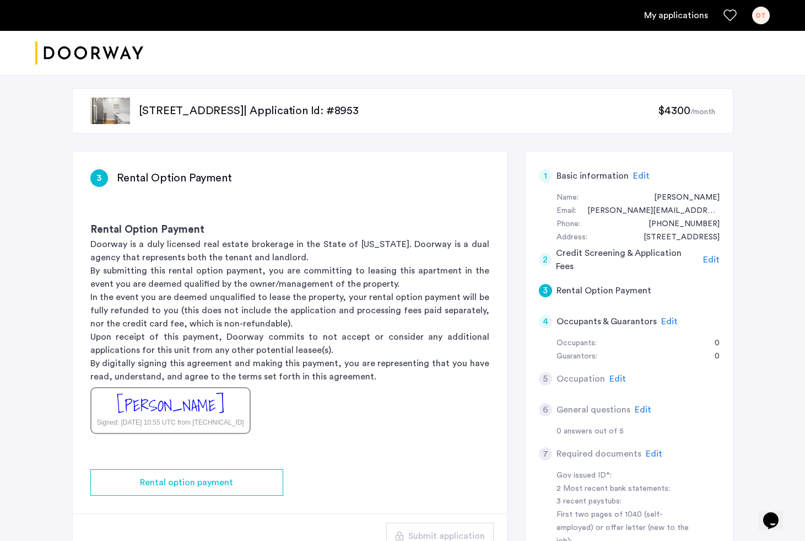
scroll to position [102, 0]
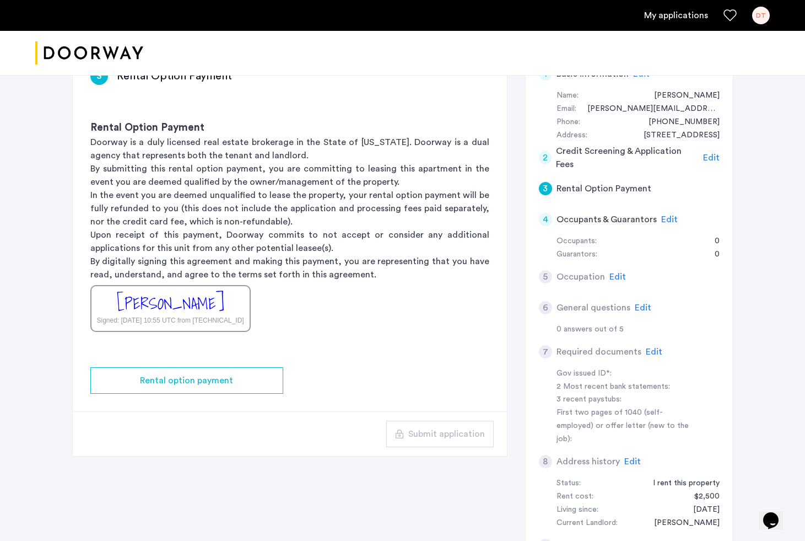
click at [459, 295] on div "Rental Option Payment Doorway is a duly licensed real estate brokerage in the S…" at bounding box center [290, 226] width 434 height 247
click at [689, 16] on link "My applications" at bounding box center [676, 15] width 64 height 13
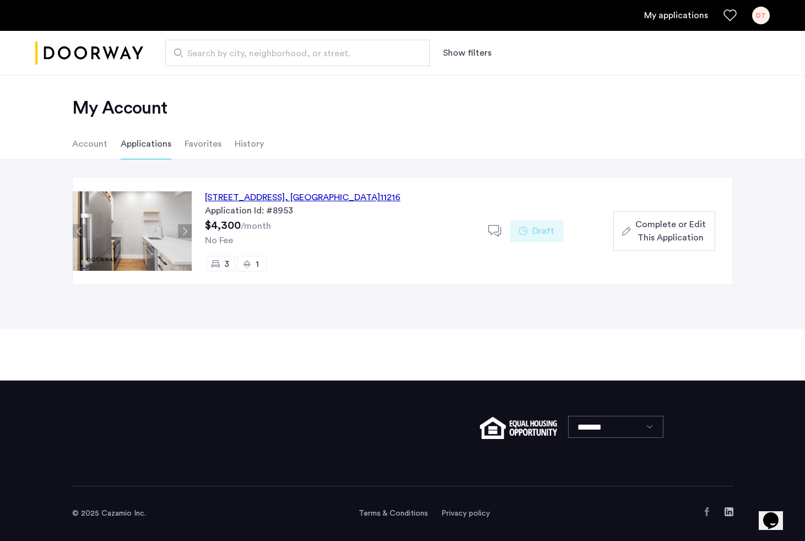
click at [349, 197] on div "[STREET_ADDRESS]" at bounding box center [303, 197] width 196 height 13
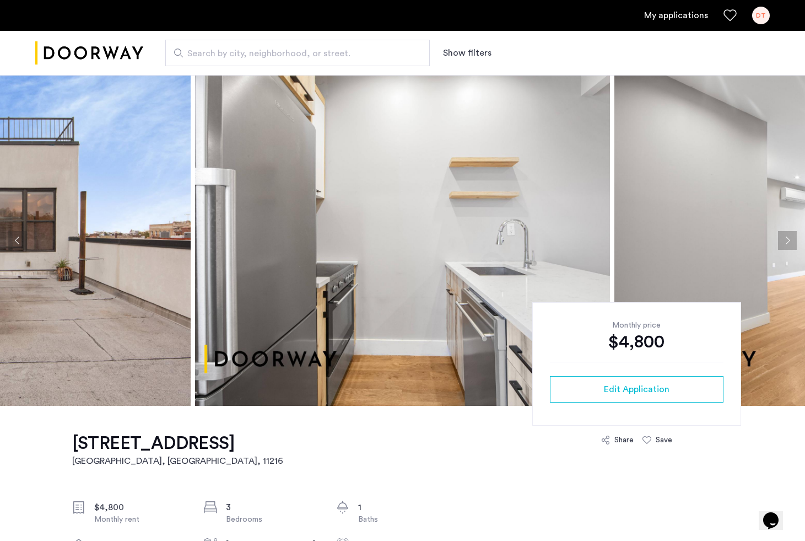
click at [313, 208] on img at bounding box center [402, 240] width 415 height 331
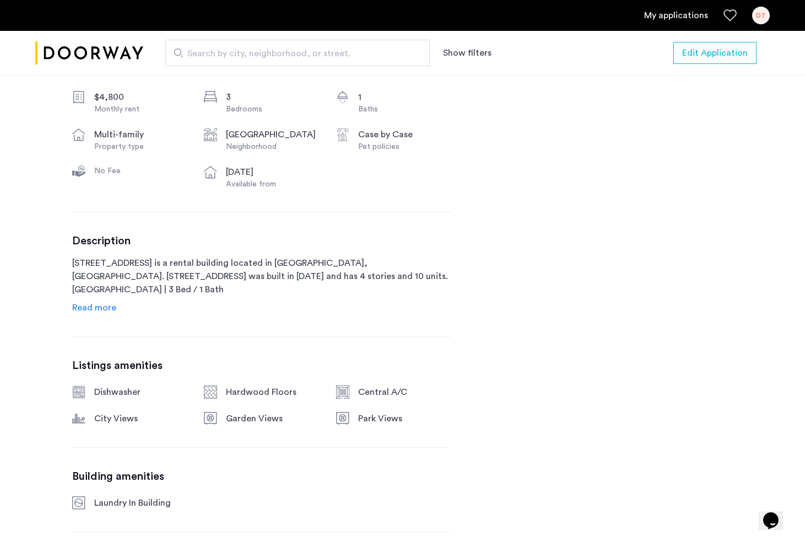
scroll to position [411, 0]
click at [92, 309] on span "Read more" at bounding box center [94, 307] width 44 height 9
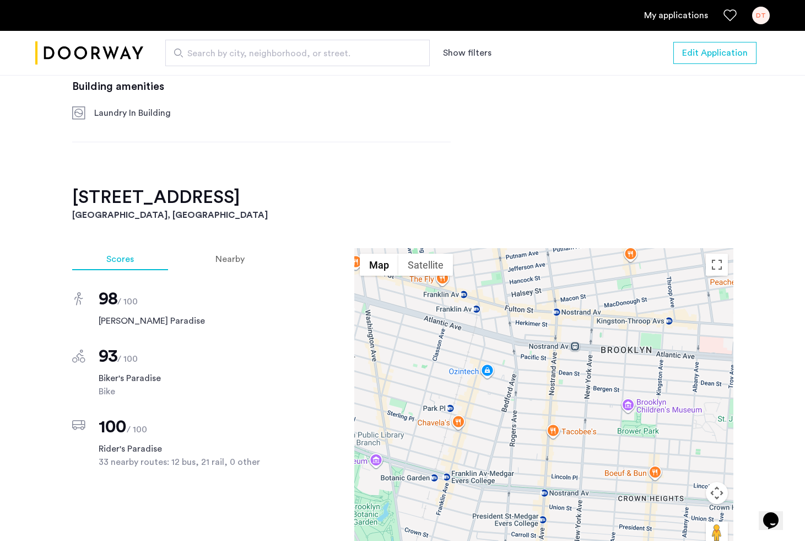
scroll to position [1047, 0]
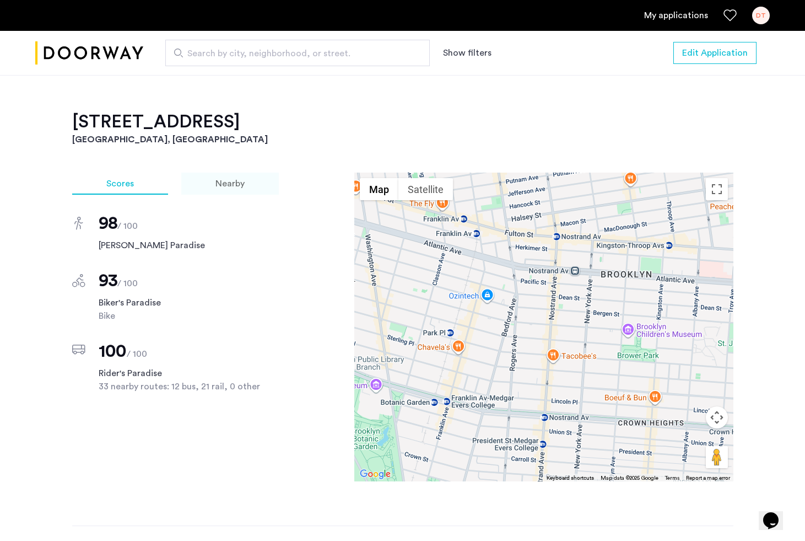
click at [224, 177] on div "Nearby" at bounding box center [230, 184] width 98 height 22
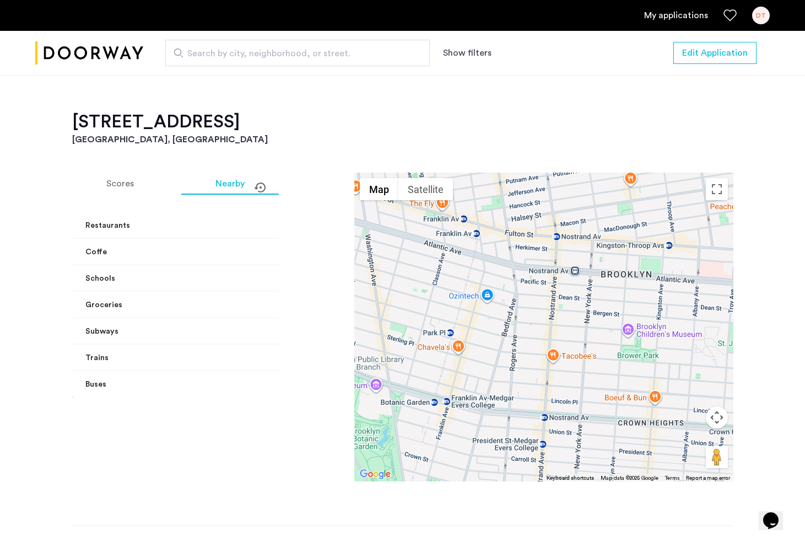
click at [176, 217] on mat-expansion-panel-header "Restaurants" at bounding box center [209, 225] width 275 height 26
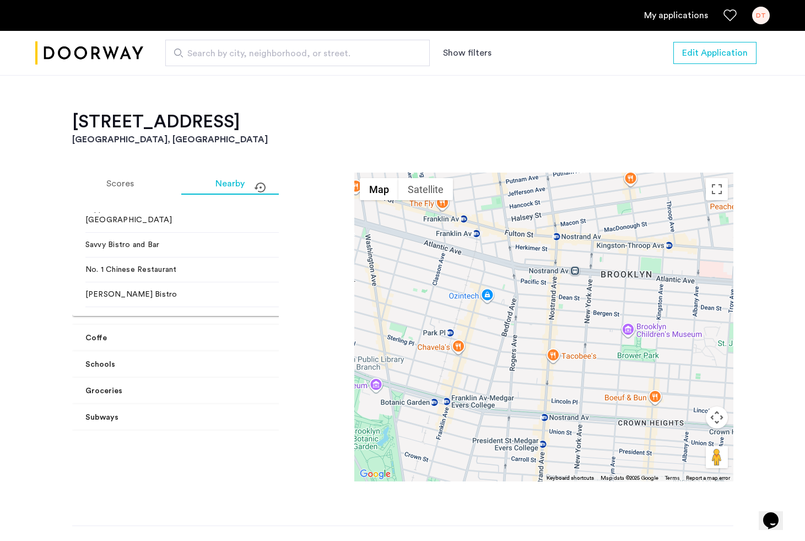
scroll to position [214, 0]
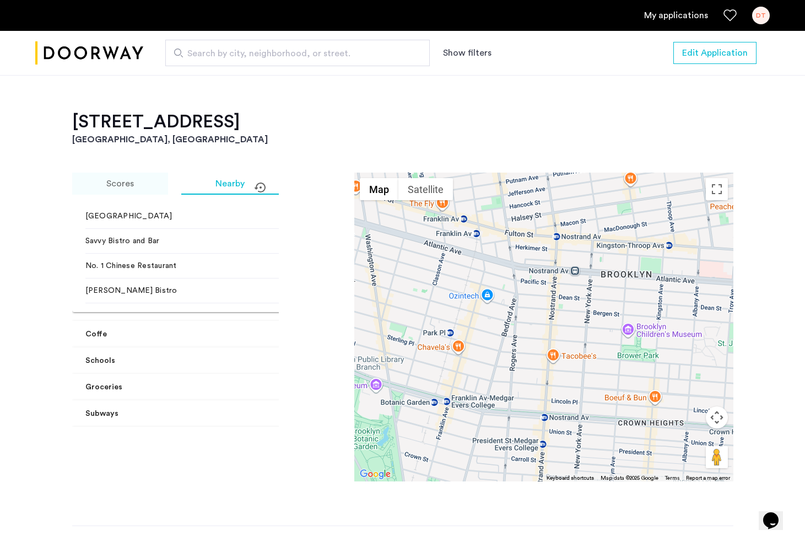
click at [115, 181] on span "Scores" at bounding box center [120, 183] width 28 height 9
